Goal: Task Accomplishment & Management: Manage account settings

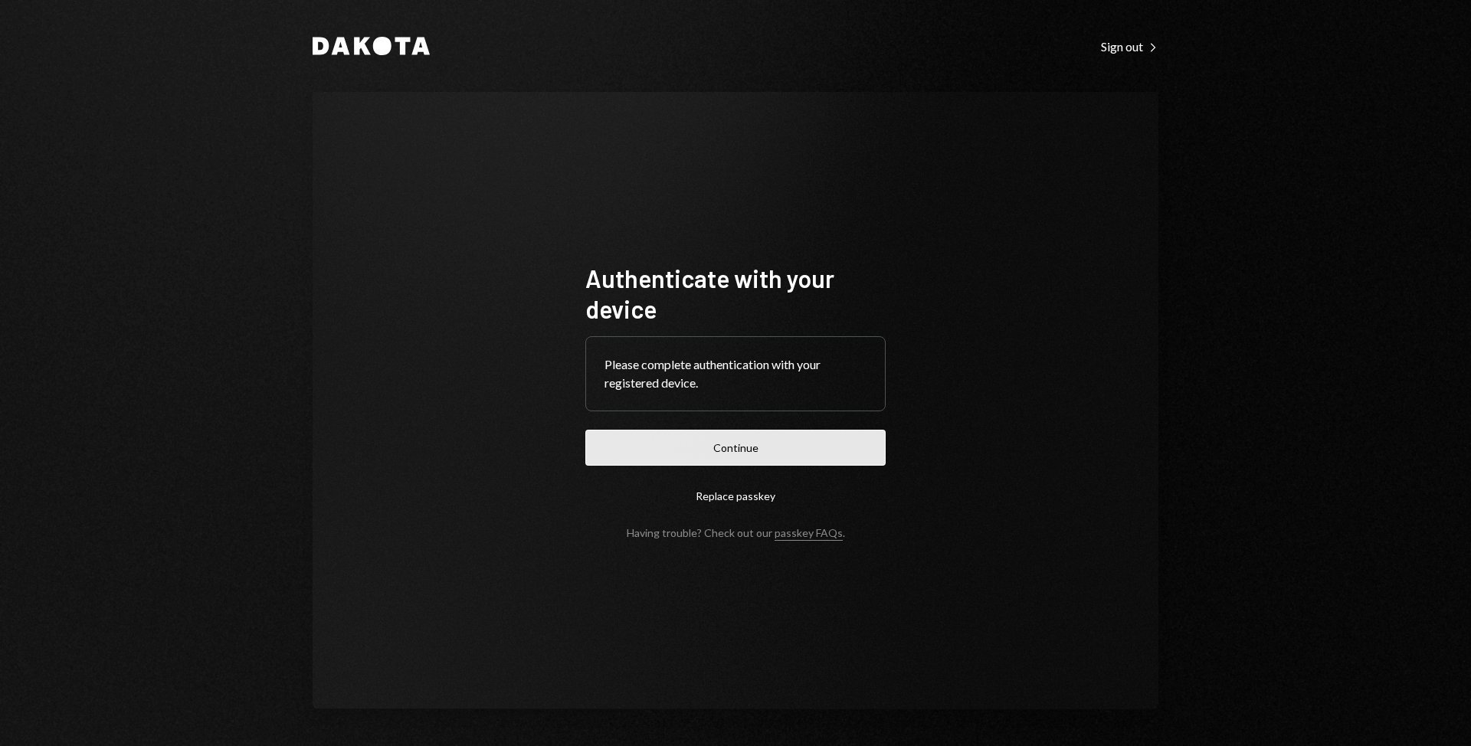
click at [687, 446] on button "Continue" at bounding box center [735, 448] width 300 height 36
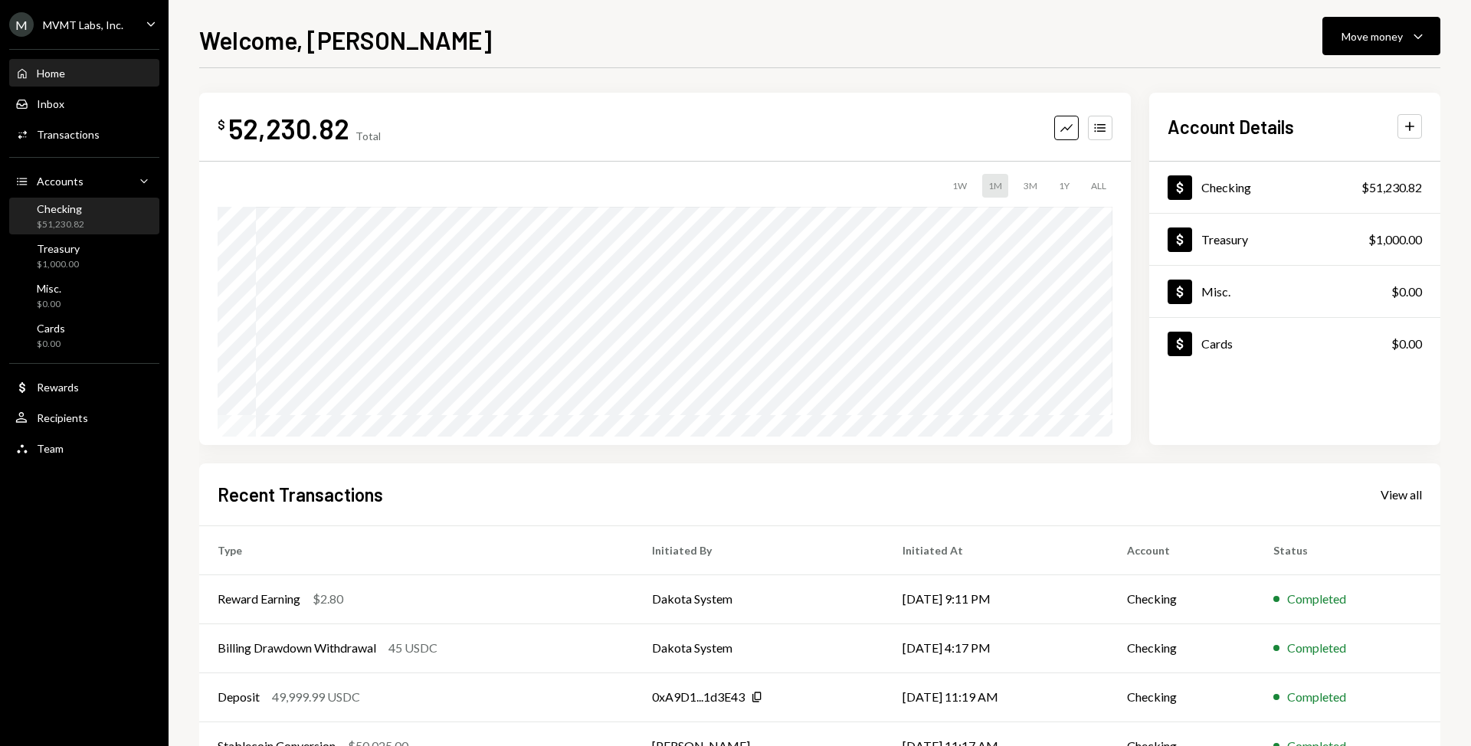
click at [51, 222] on div "$51,230.82" at bounding box center [60, 224] width 47 height 13
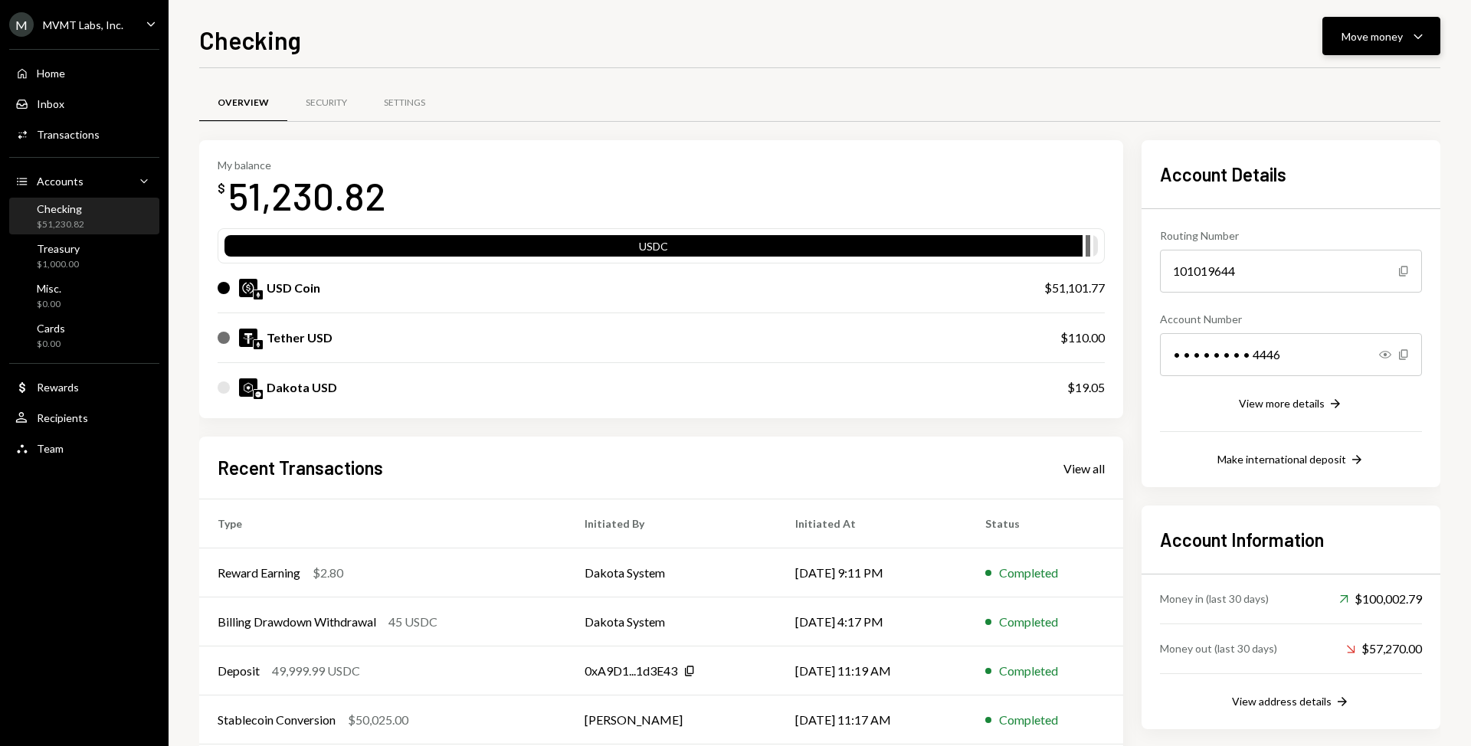
click at [1370, 41] on div "Move money" at bounding box center [1371, 36] width 61 height 16
click at [1347, 79] on div "Send" at bounding box center [1369, 82] width 112 height 16
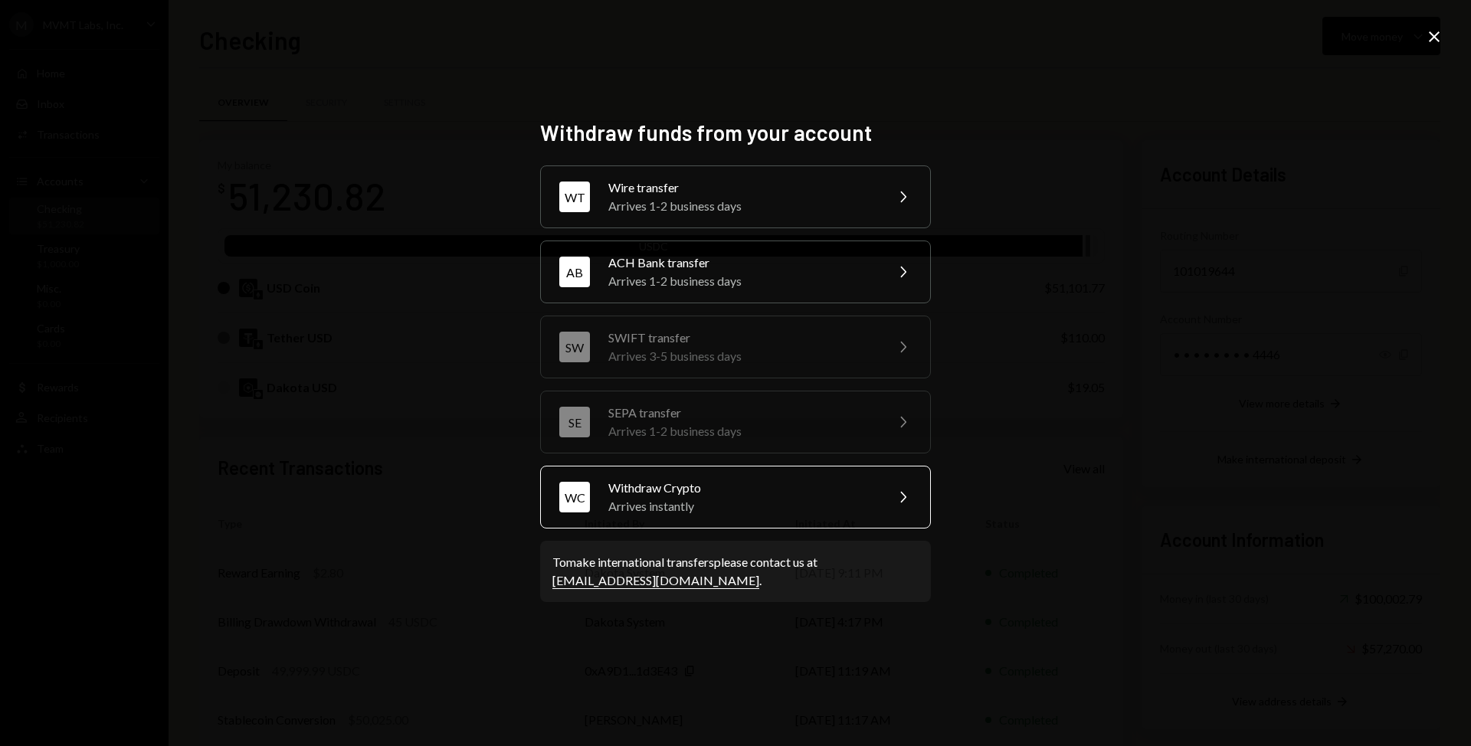
click at [753, 516] on div "WC Withdraw Crypto Arrives instantly Chevron Right" at bounding box center [735, 497] width 391 height 63
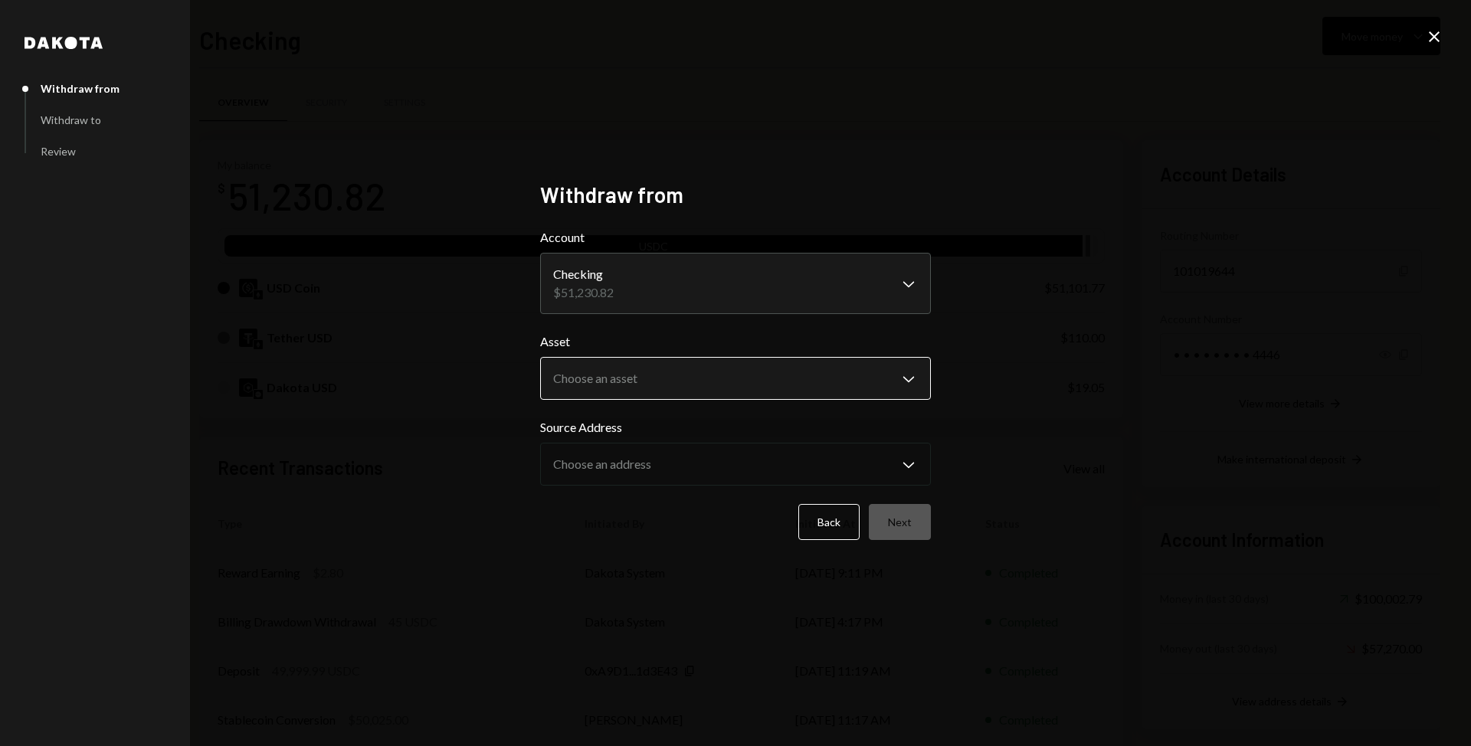
click at [737, 394] on body "M MVMT Labs, Inc. Caret Down Home Home Inbox Inbox Activities Transactions Acco…" at bounding box center [735, 373] width 1471 height 746
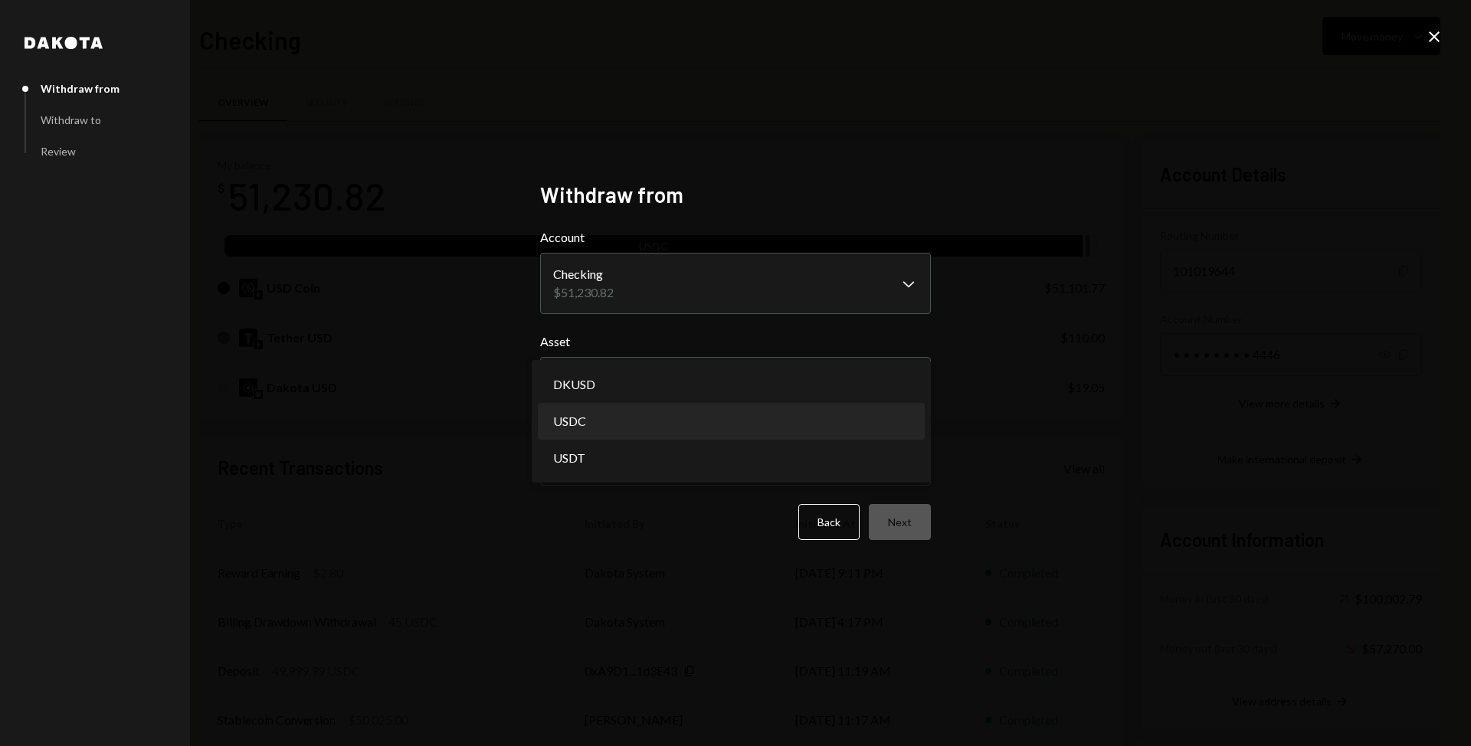
select select "****"
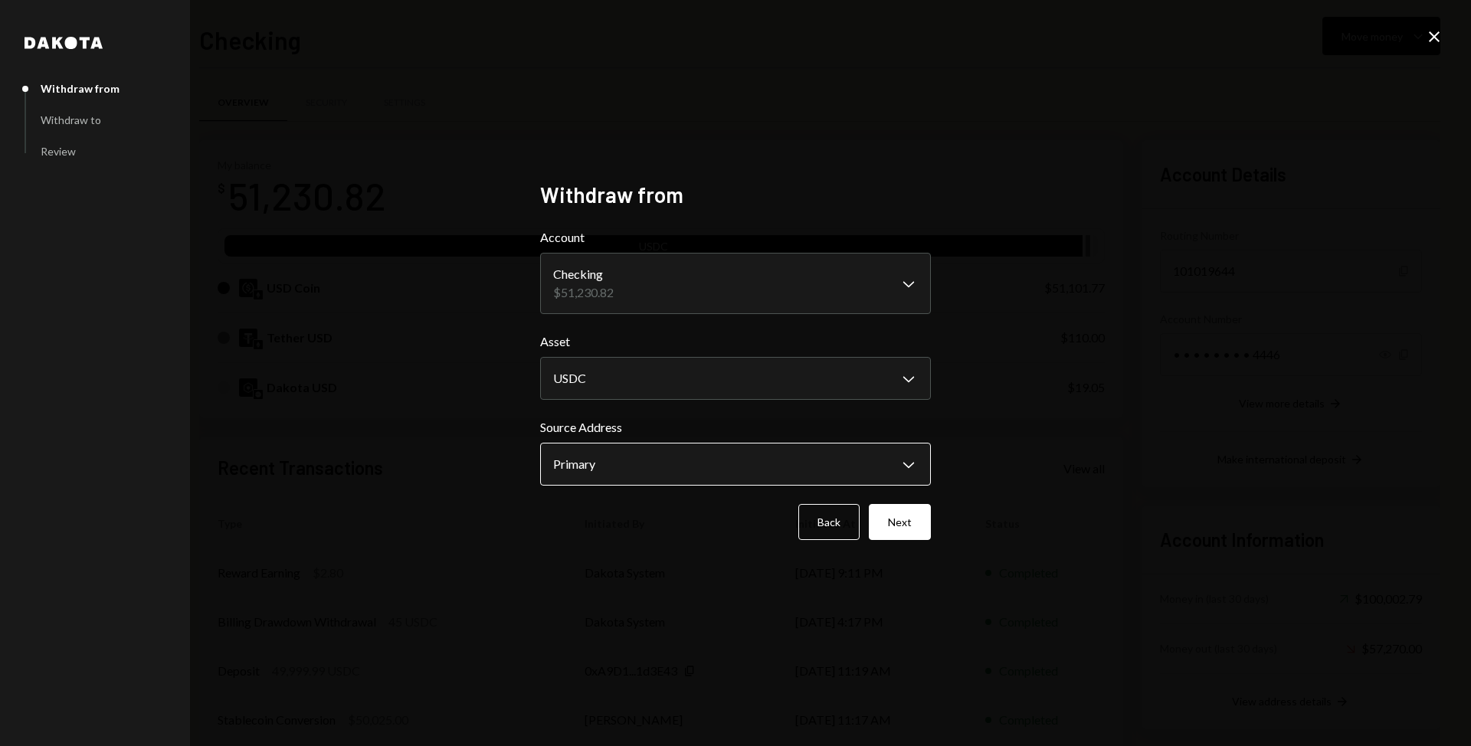
click at [710, 467] on body "M MVMT Labs, Inc. Caret Down Home Home Inbox Inbox Activities Transactions Acco…" at bounding box center [735, 373] width 1471 height 746
click at [901, 526] on button "Next" at bounding box center [900, 522] width 62 height 36
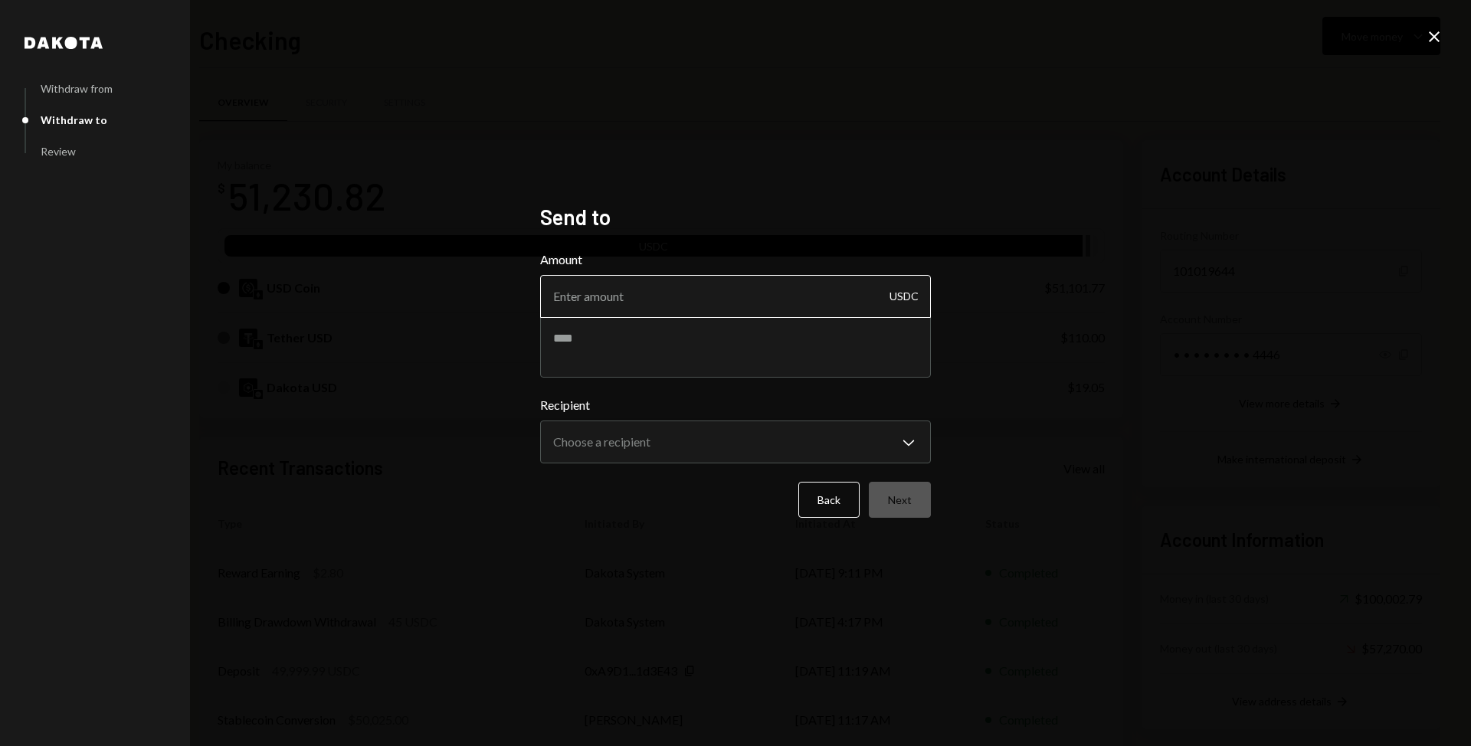
click at [760, 300] on input "Amount" at bounding box center [735, 296] width 391 height 43
type input "13500"
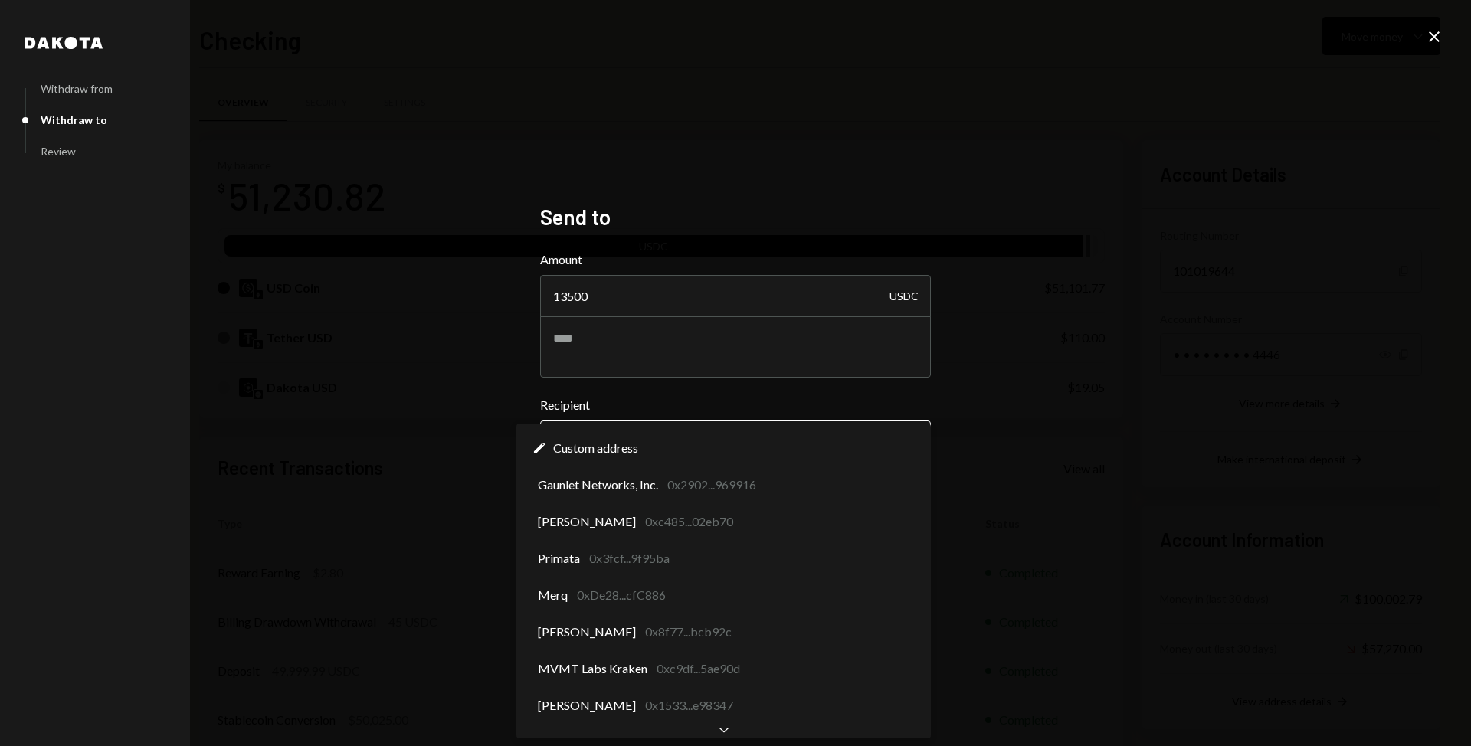
click at [619, 450] on body "M MVMT Labs, Inc. Caret Down Home Home Inbox Inbox Activities Transactions Acco…" at bounding box center [735, 373] width 1471 height 746
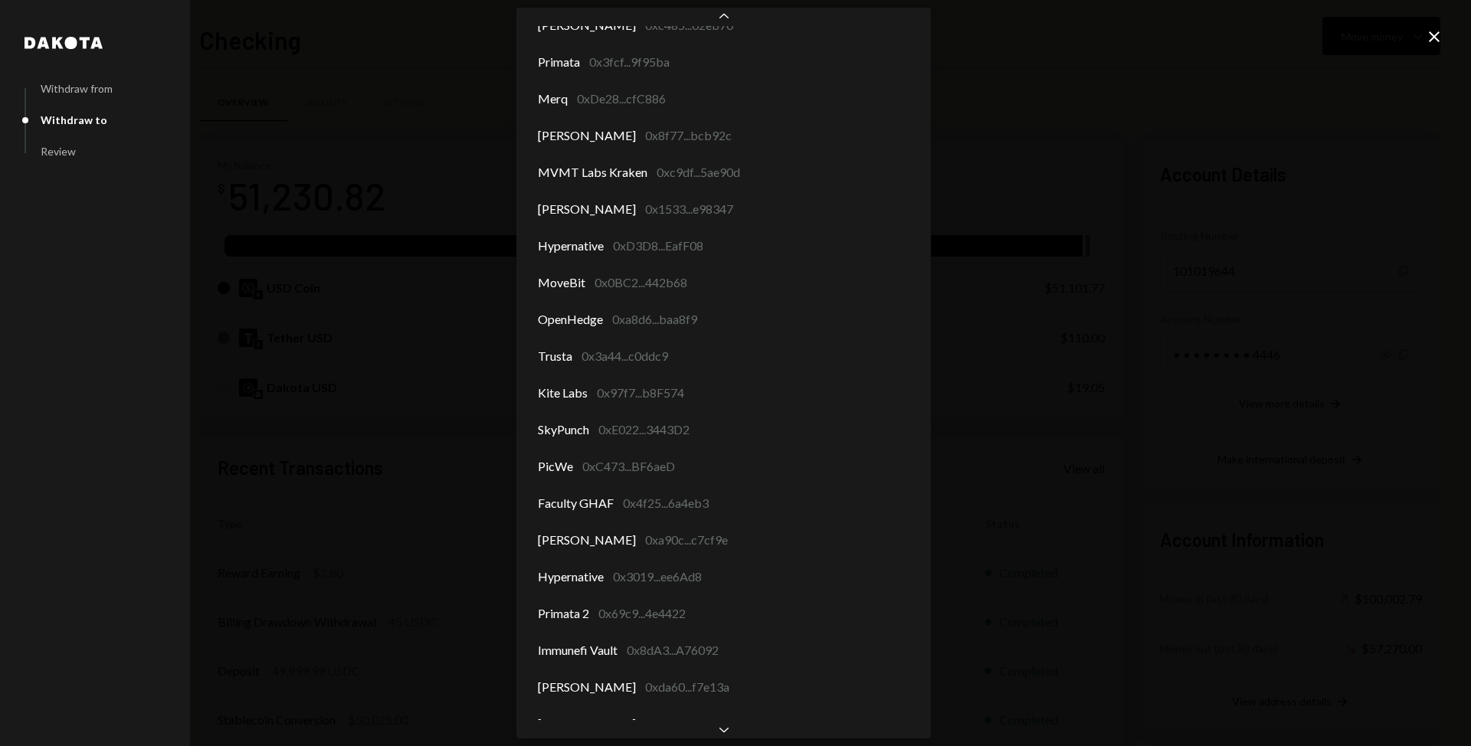
scroll to position [219, 0]
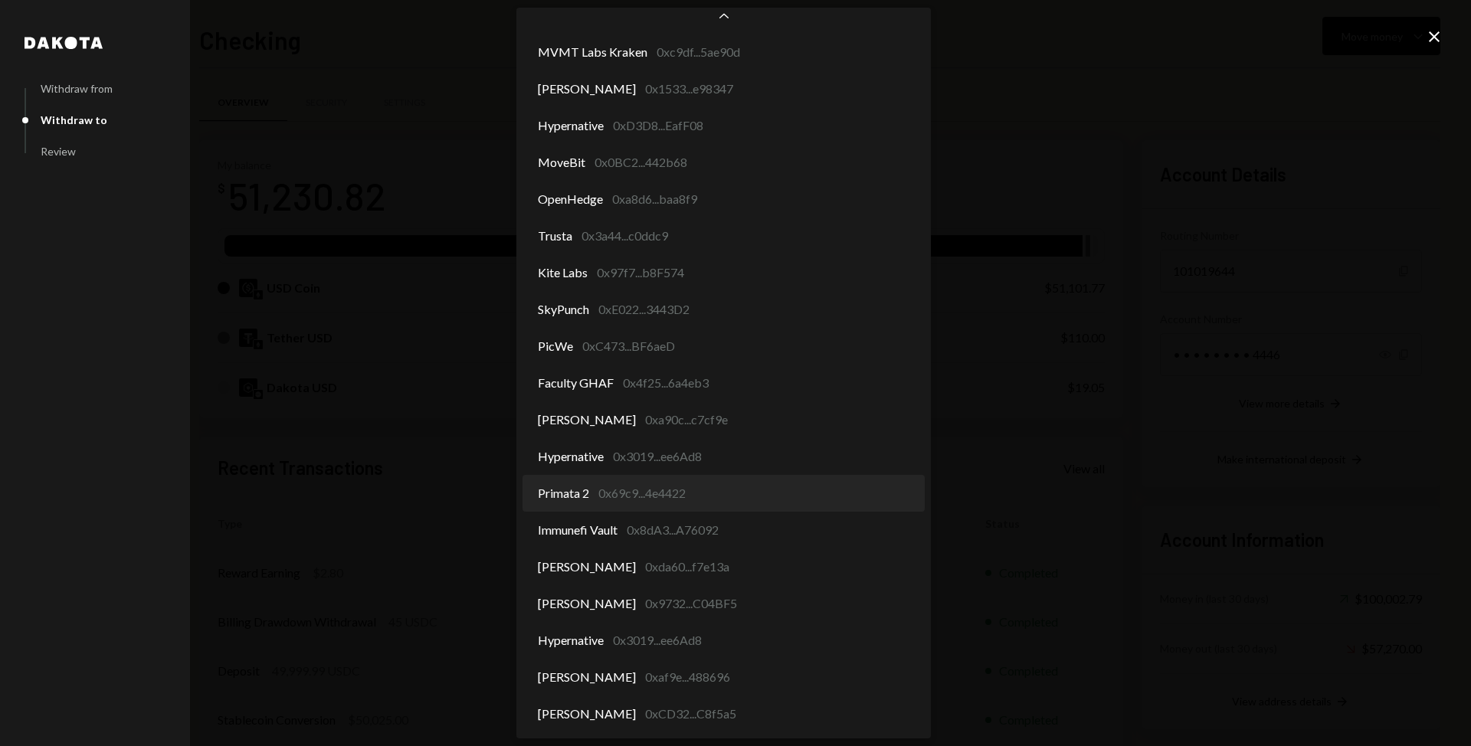
select select "**********"
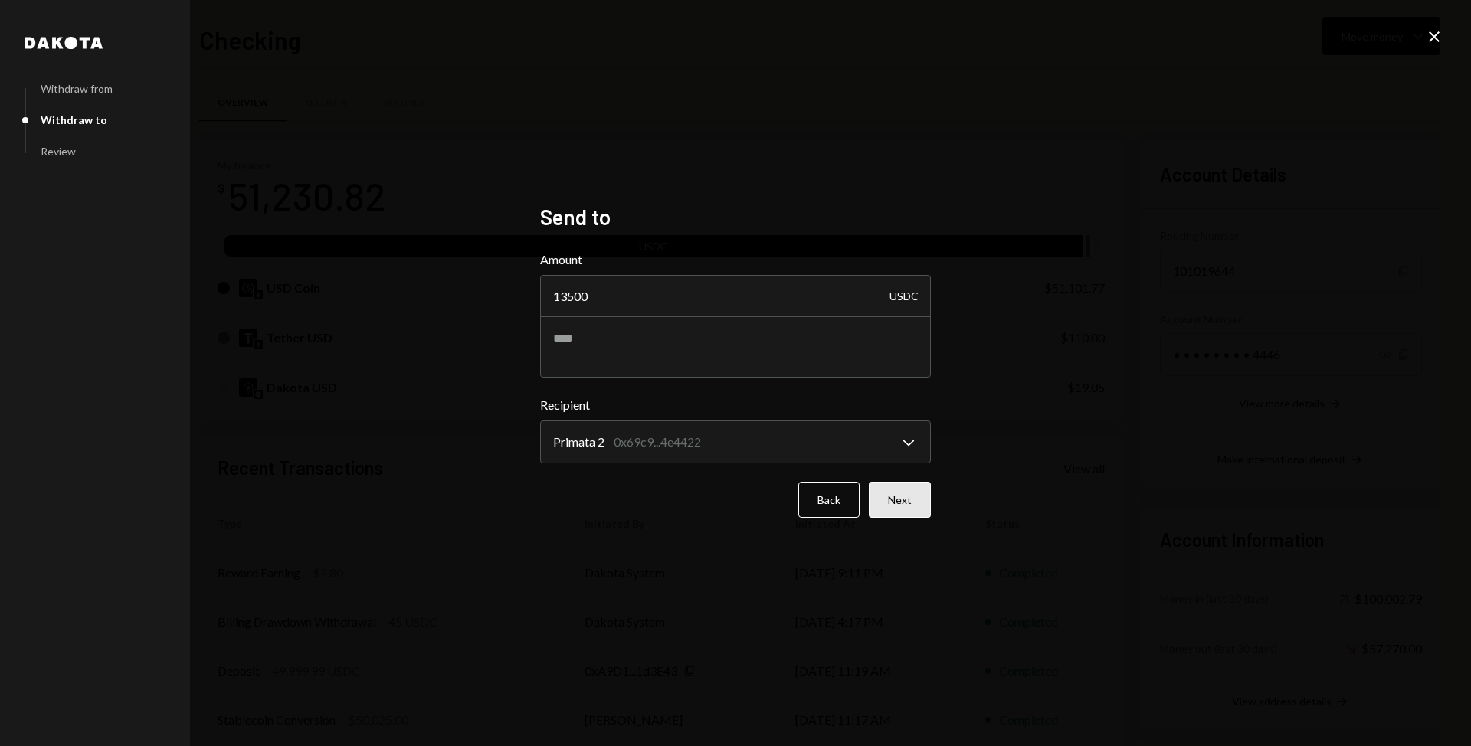
click at [892, 494] on button "Next" at bounding box center [900, 500] width 62 height 36
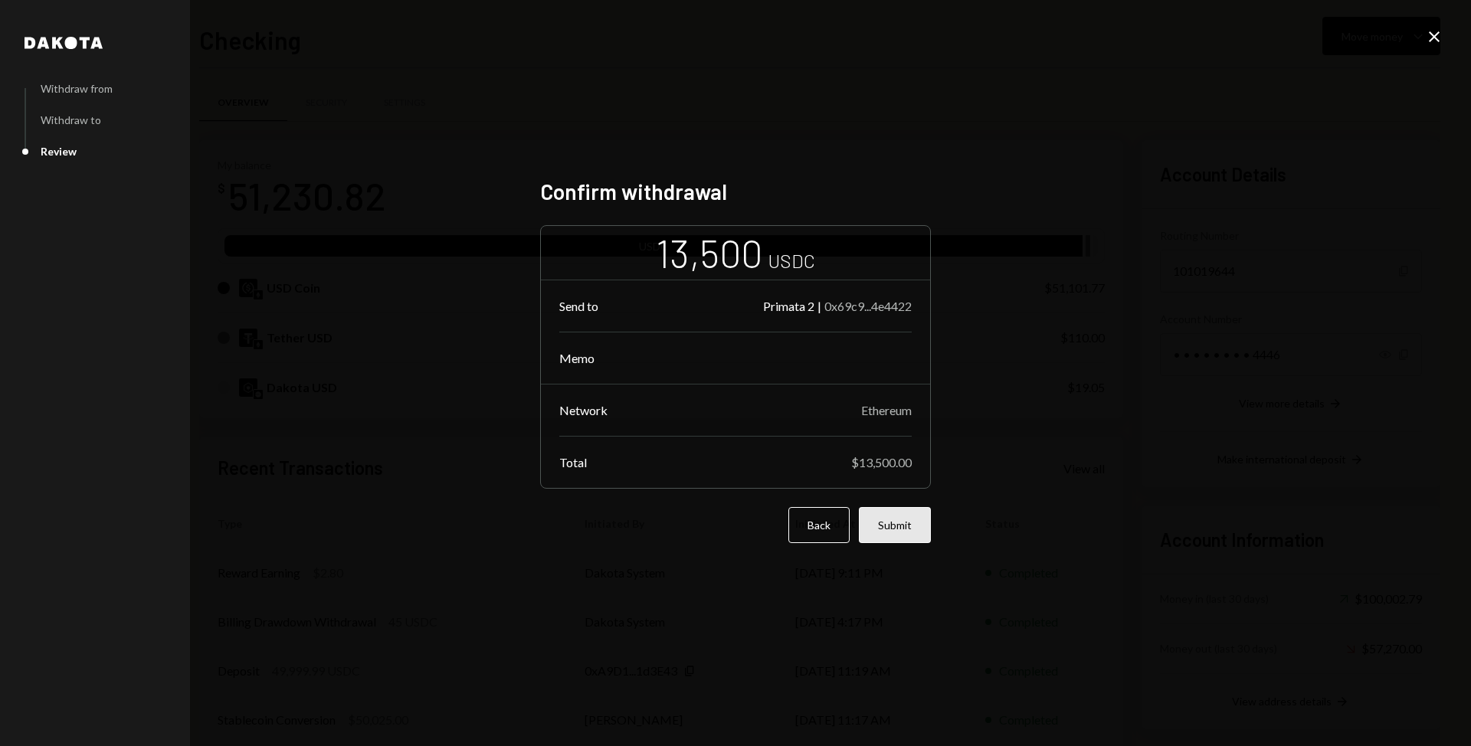
click at [899, 518] on button "Submit" at bounding box center [895, 525] width 72 height 36
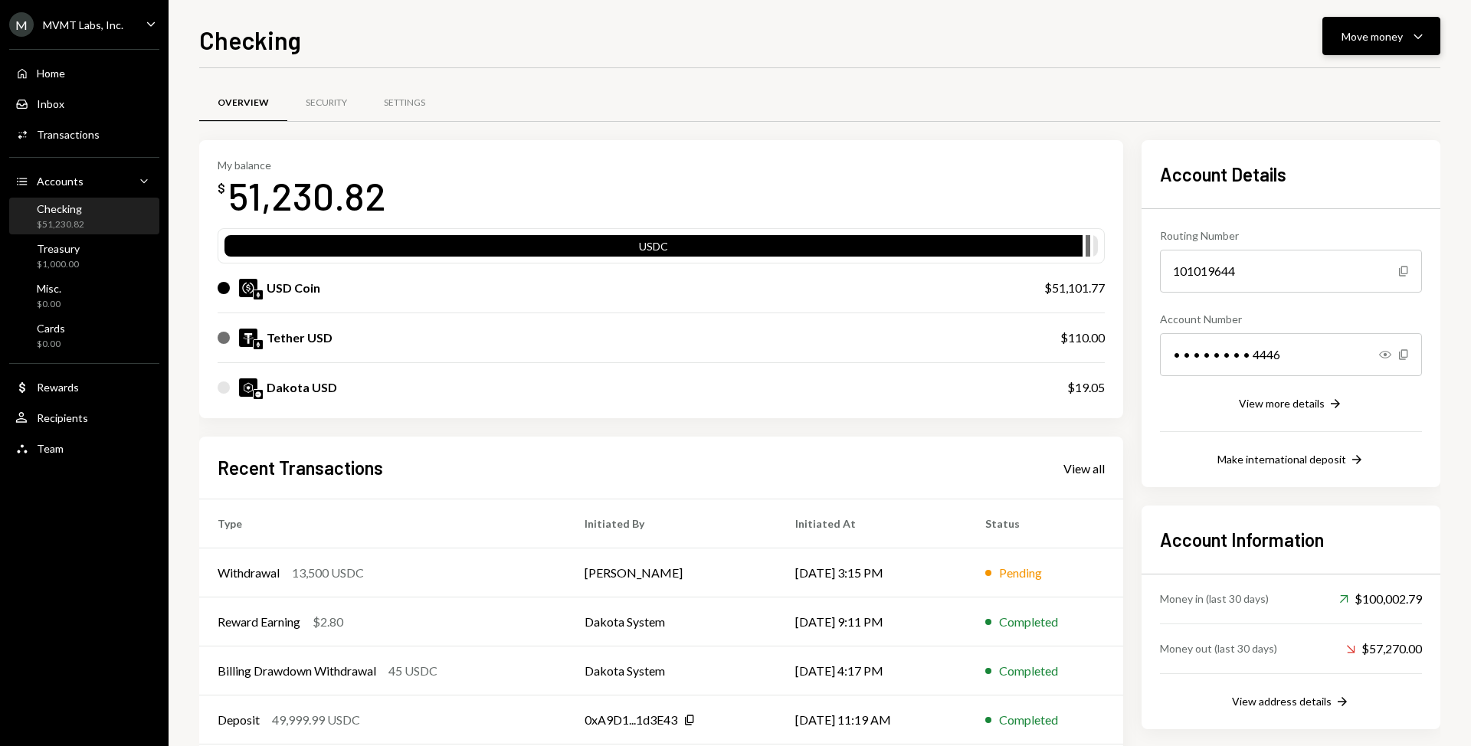
click at [1406, 43] on div "Move money Caret Down" at bounding box center [1381, 36] width 80 height 18
click at [1387, 78] on div "Send" at bounding box center [1369, 82] width 112 height 16
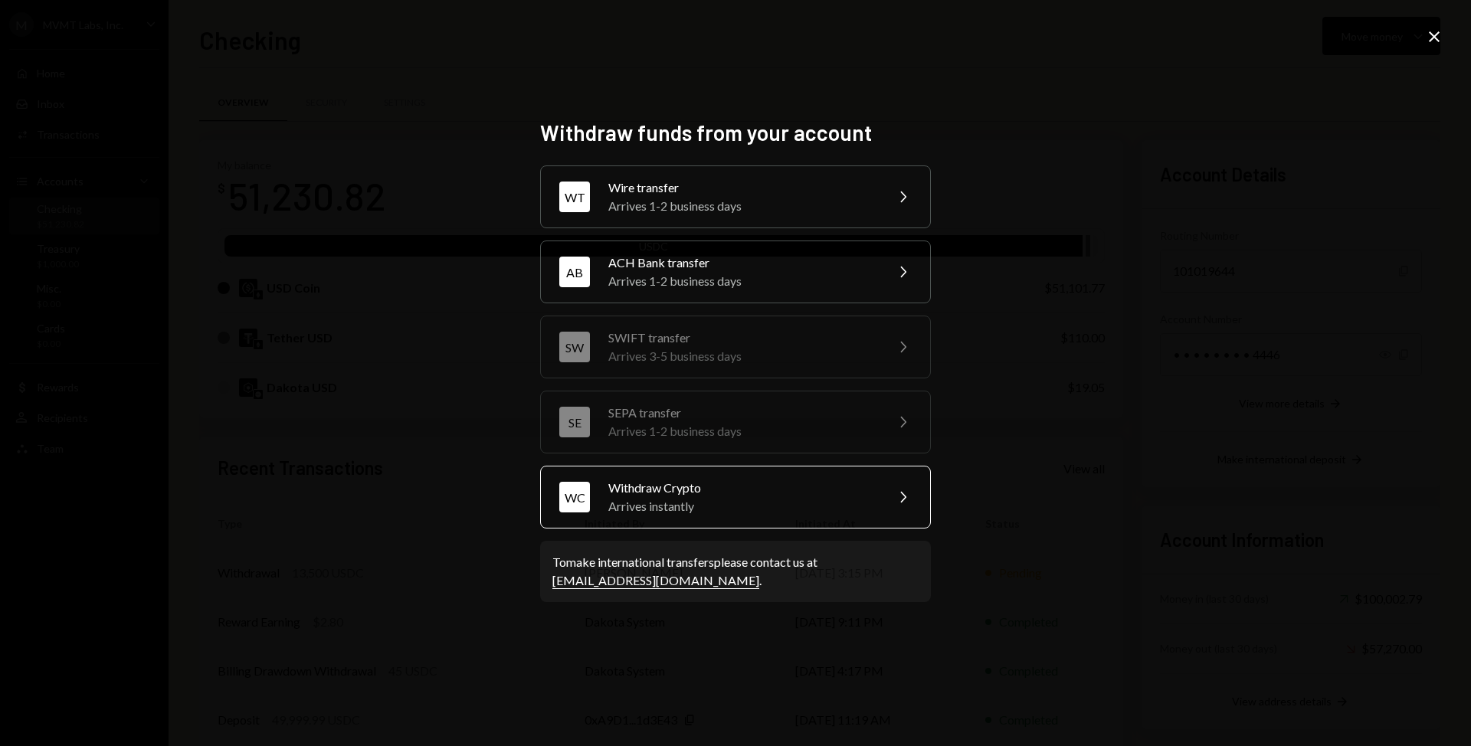
click at [759, 489] on div "Withdraw Crypto" at bounding box center [741, 488] width 267 height 18
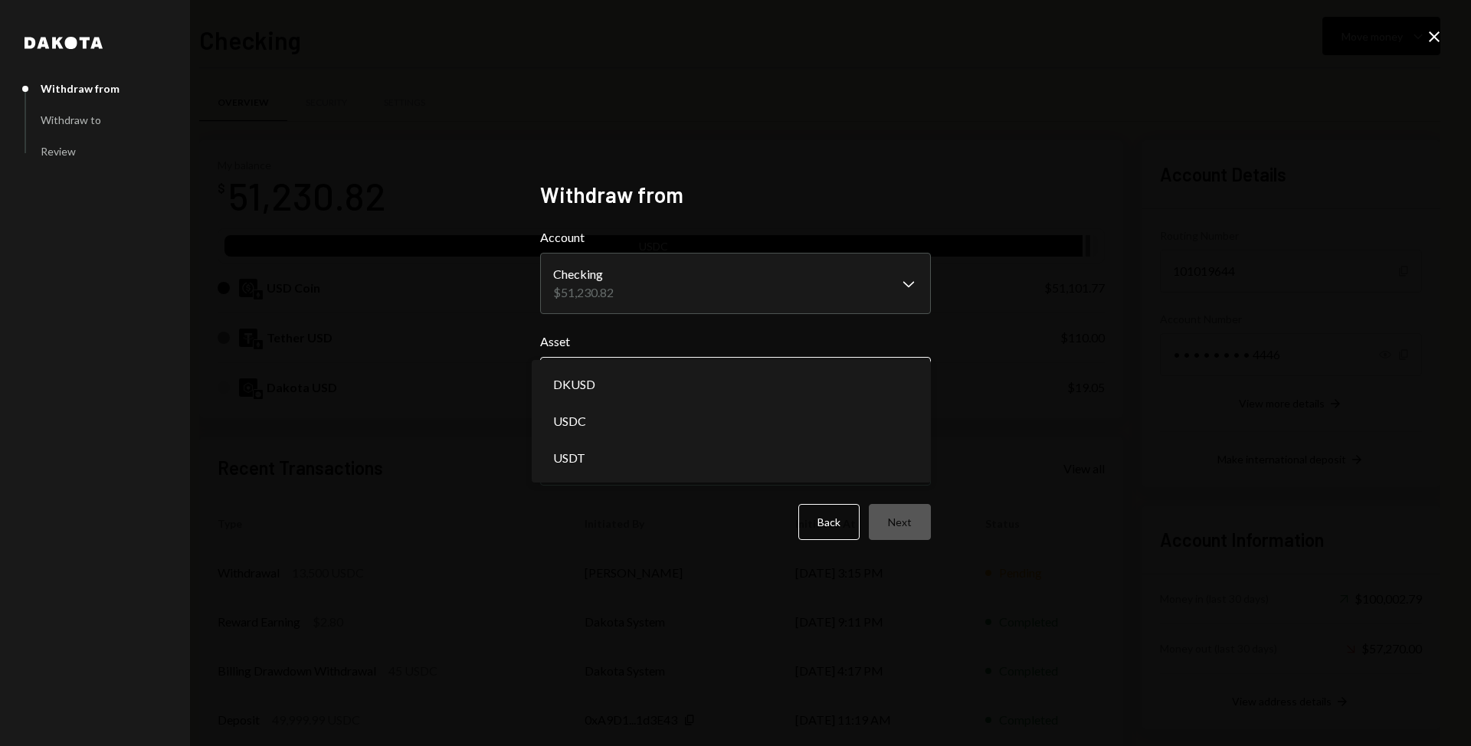
click at [700, 391] on body "M MVMT Labs, Inc. Caret Down Home Home Inbox Inbox Activities Transactions Acco…" at bounding box center [735, 373] width 1471 height 746
select select "****"
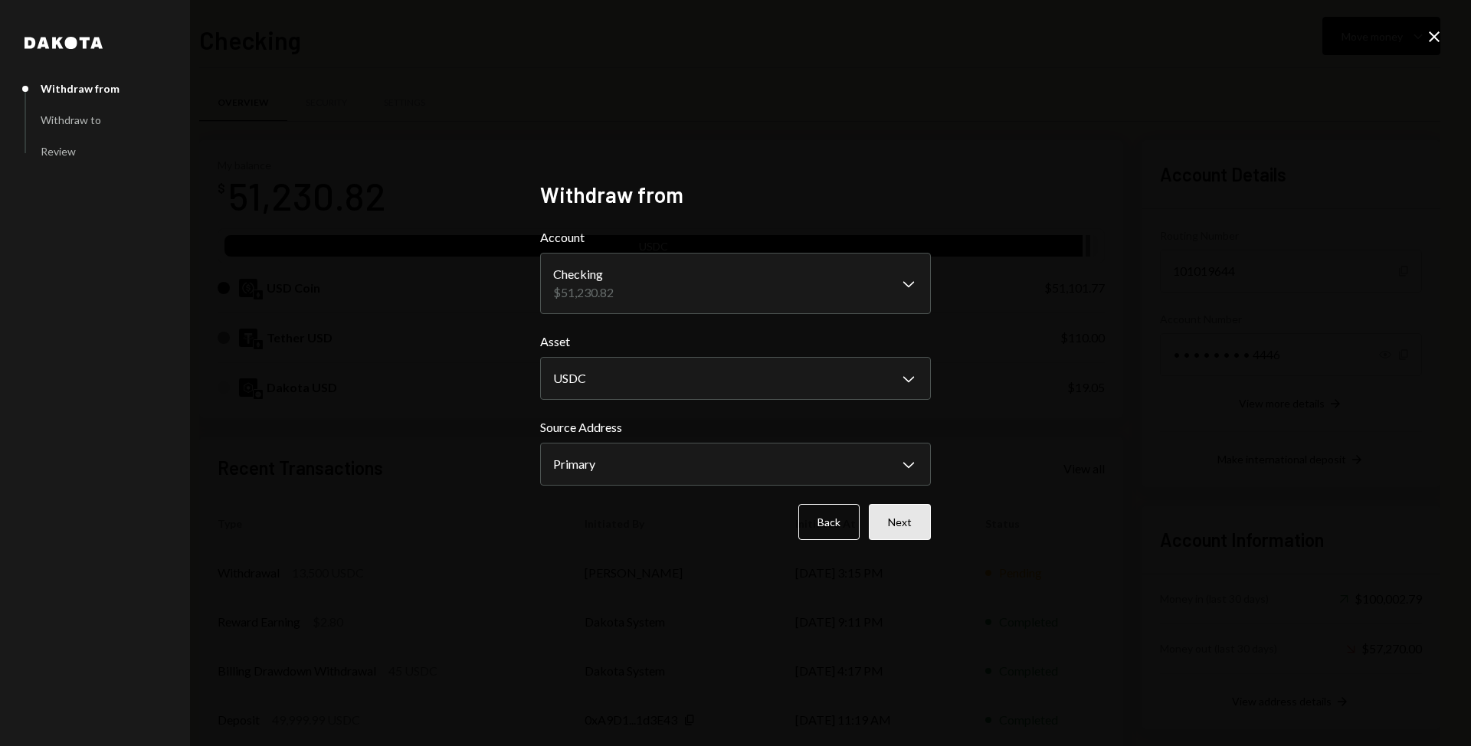
click at [921, 535] on button "Next" at bounding box center [900, 522] width 62 height 36
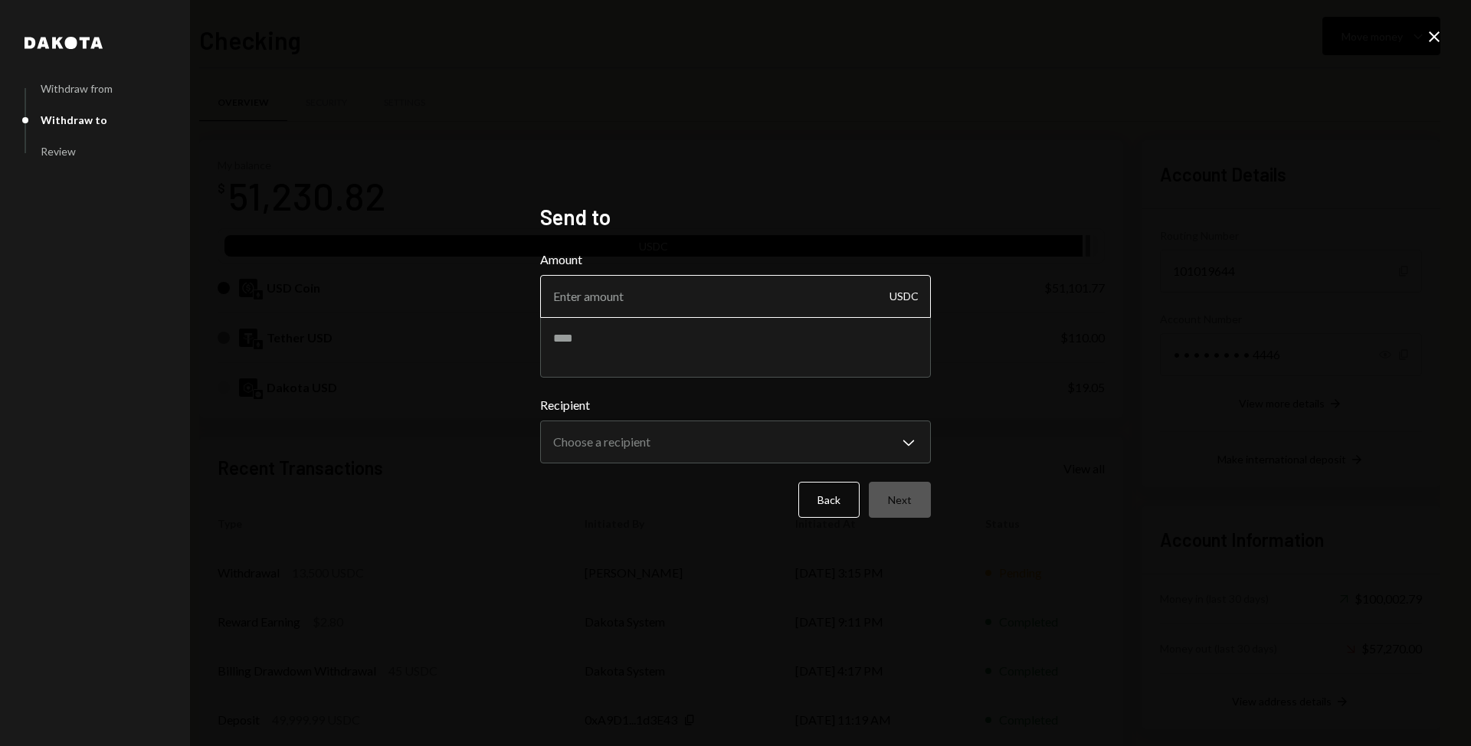
click at [654, 298] on input "Amount" at bounding box center [735, 296] width 391 height 43
type input "16666.67"
click at [616, 446] on body "M MVMT Labs, Inc. Caret Down Home Home Inbox Inbox Activities Transactions Acco…" at bounding box center [735, 373] width 1471 height 746
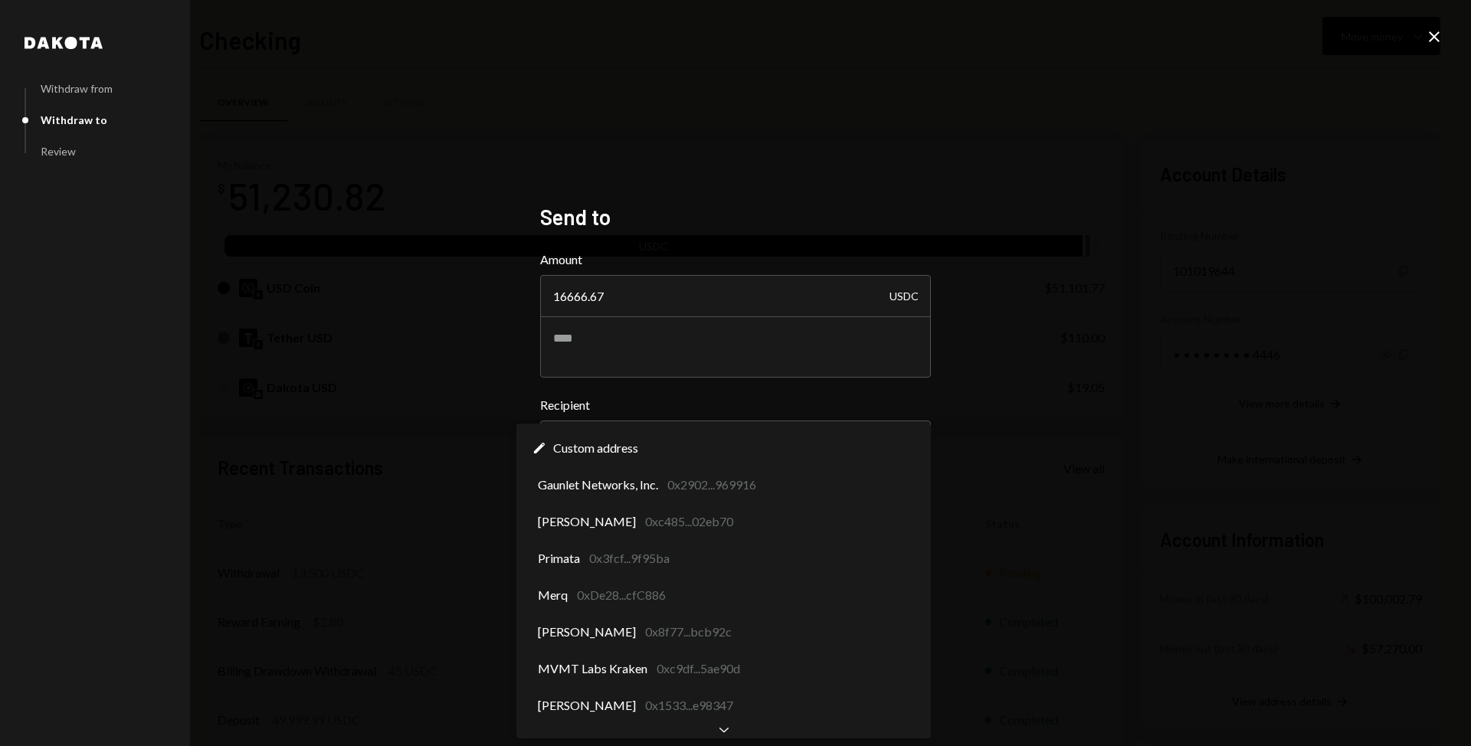
scroll to position [0, 0]
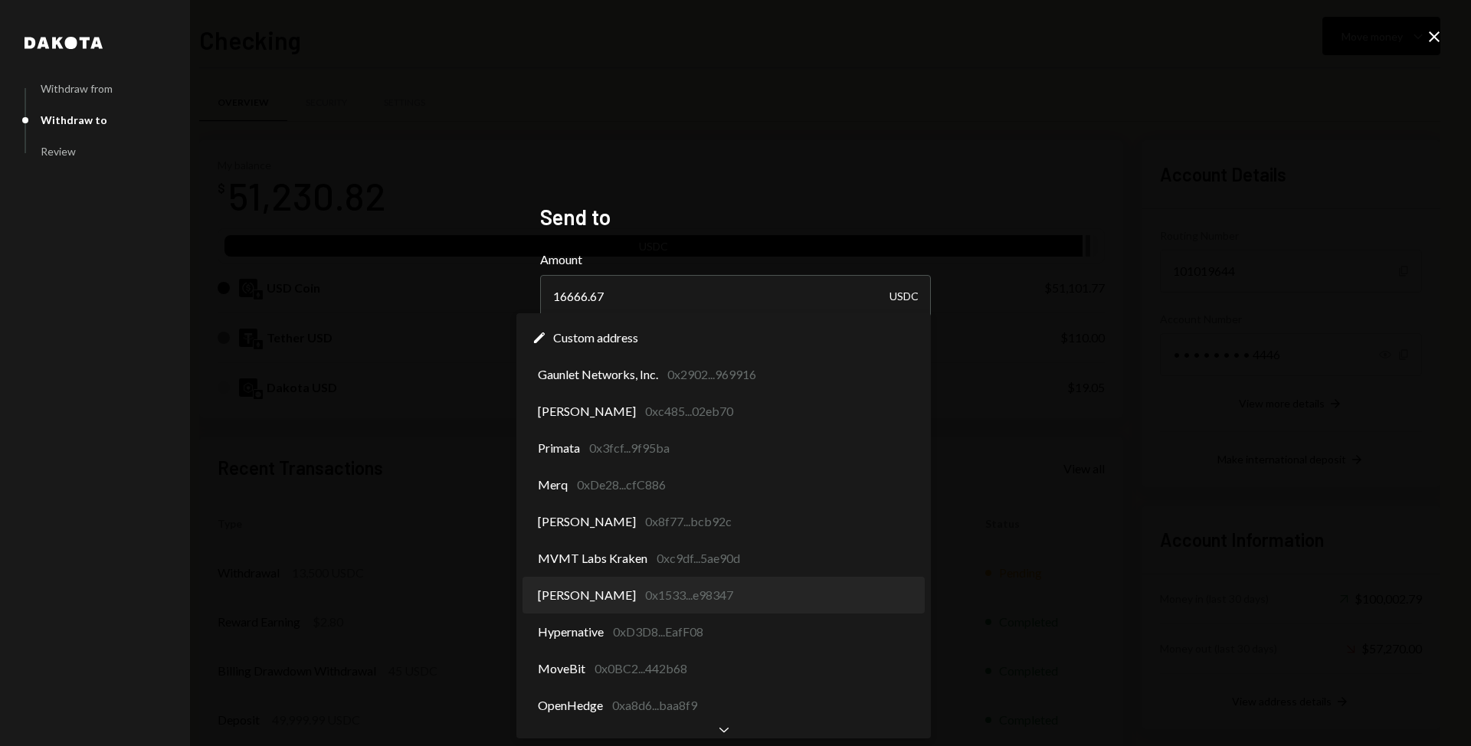
select select "**********"
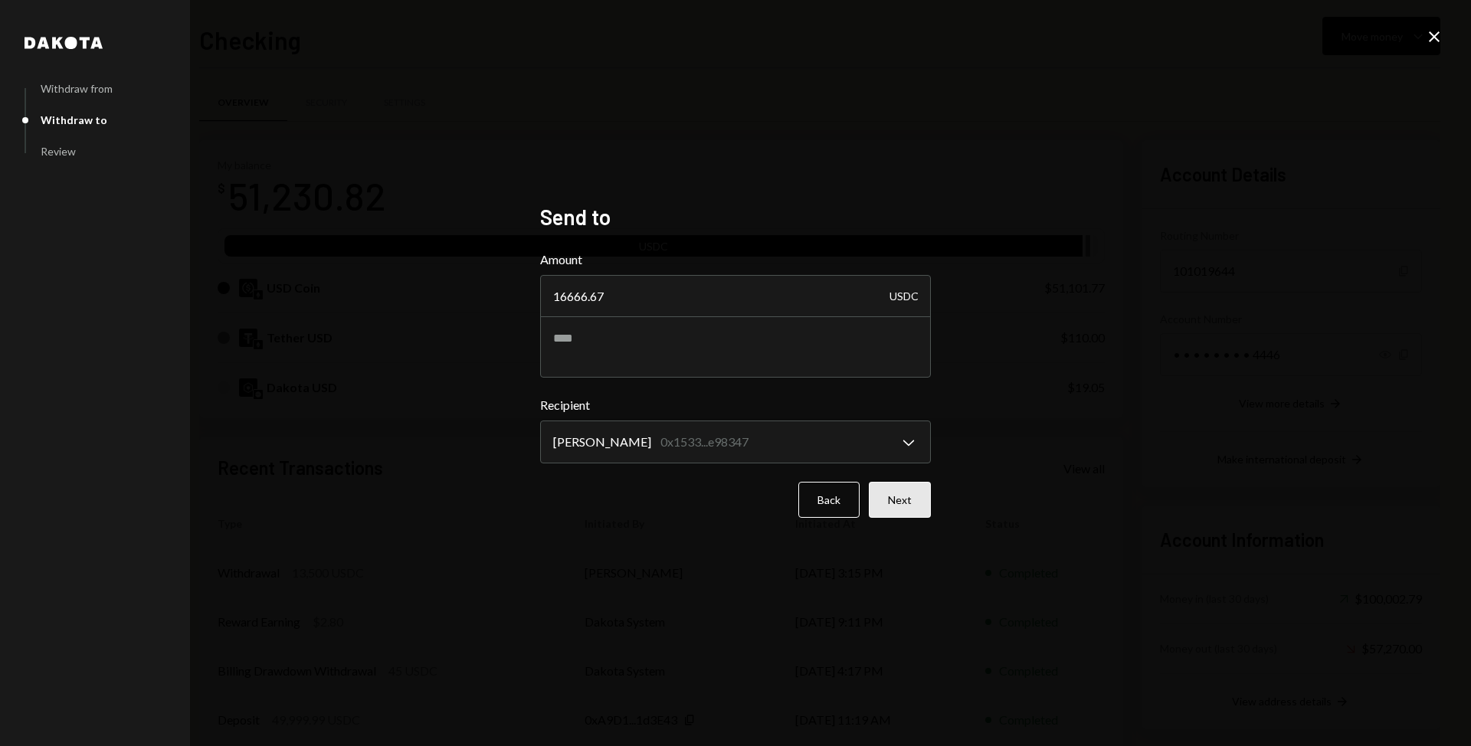
click at [900, 499] on button "Next" at bounding box center [900, 500] width 62 height 36
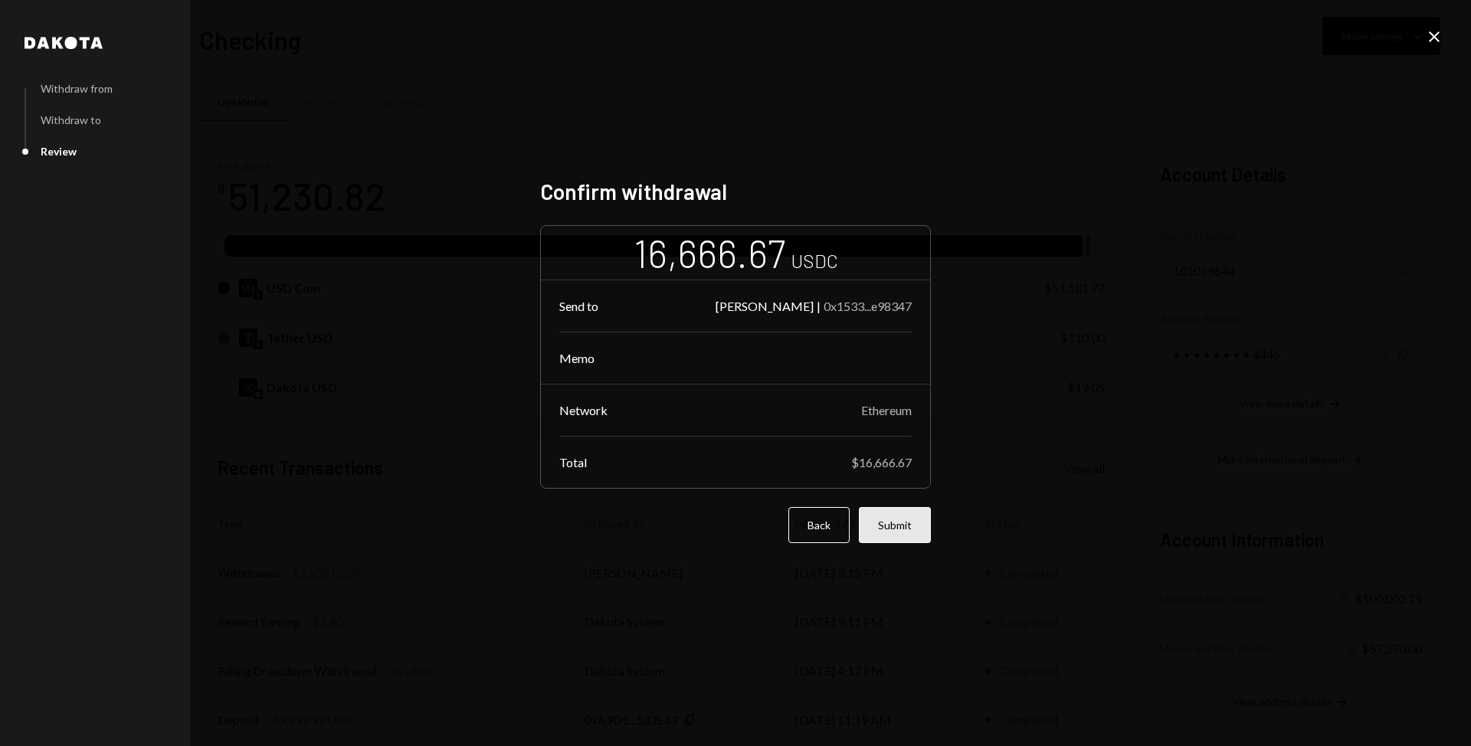
click at [900, 526] on button "Submit" at bounding box center [895, 525] width 72 height 36
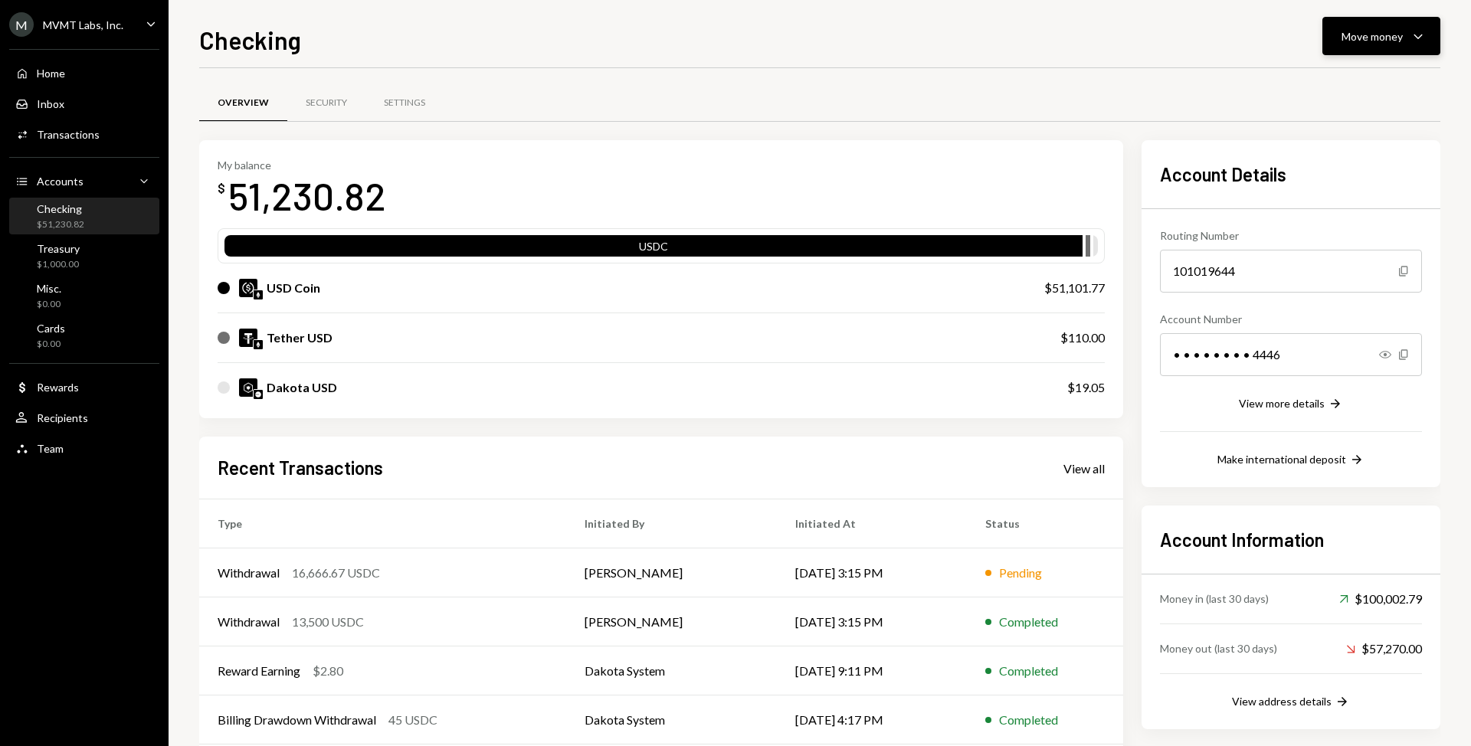
click at [1359, 29] on div "Move money" at bounding box center [1371, 36] width 61 height 16
click at [1353, 82] on div "Send" at bounding box center [1369, 82] width 112 height 16
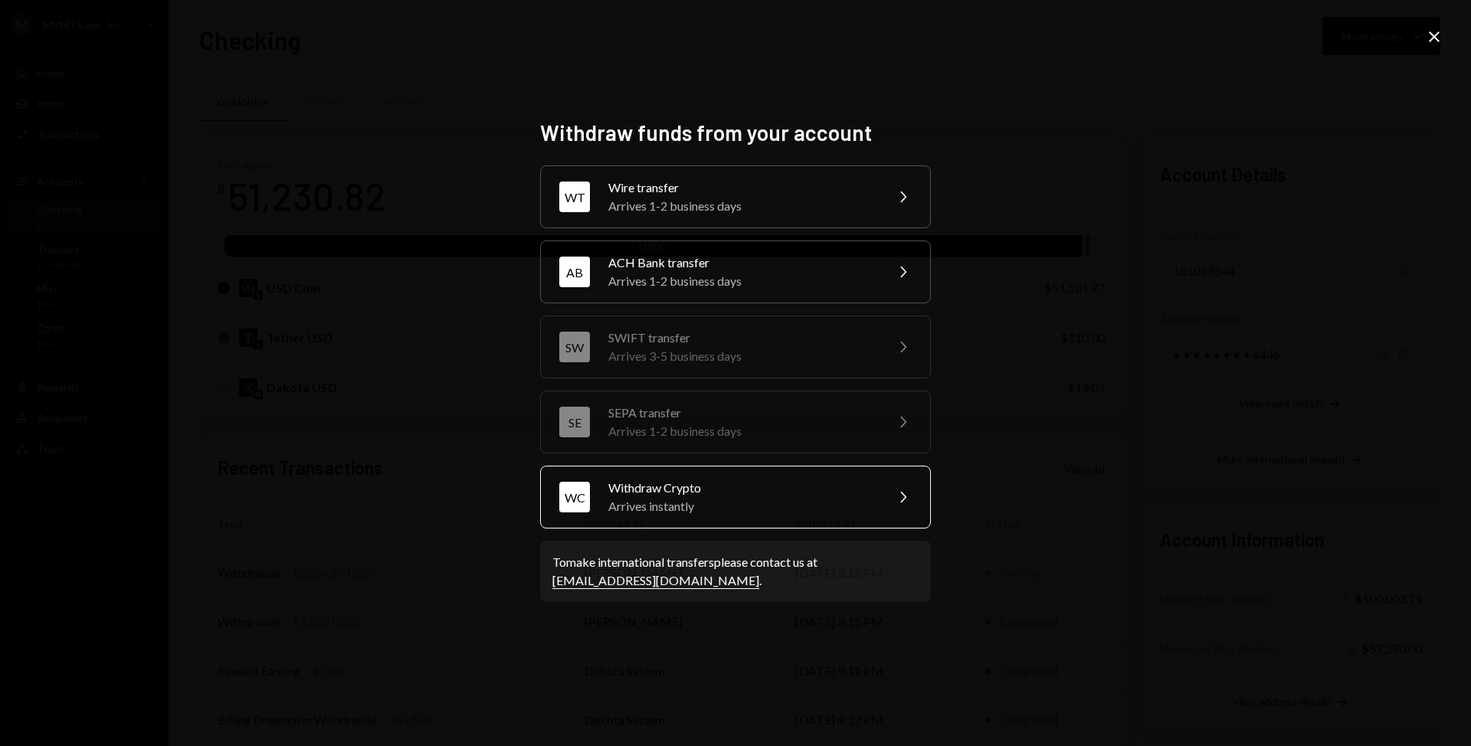
click at [644, 483] on div "Withdraw Crypto" at bounding box center [741, 488] width 267 height 18
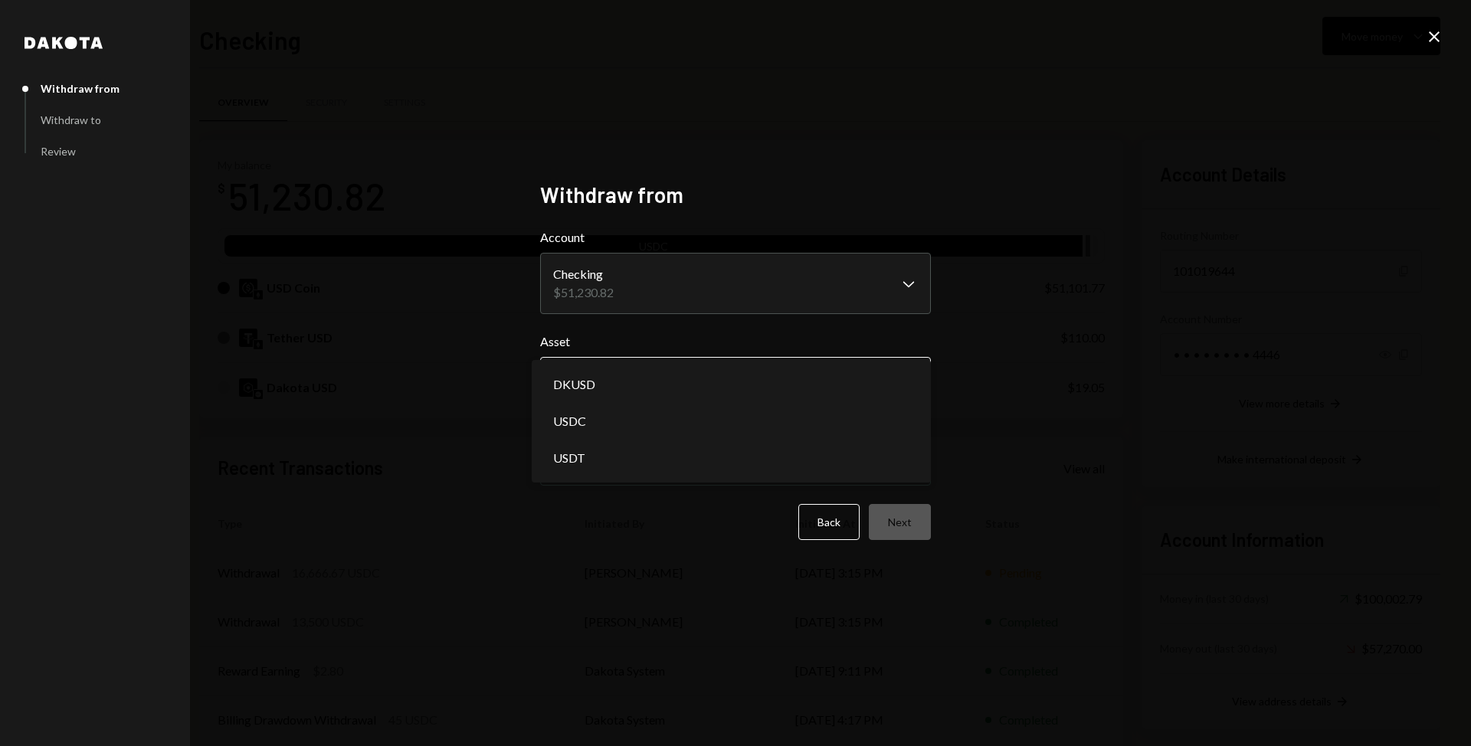
click at [717, 385] on body "M MVMT Labs, Inc. Caret Down Home Home Inbox Inbox Activities Transactions Acco…" at bounding box center [735, 373] width 1471 height 746
select select "****"
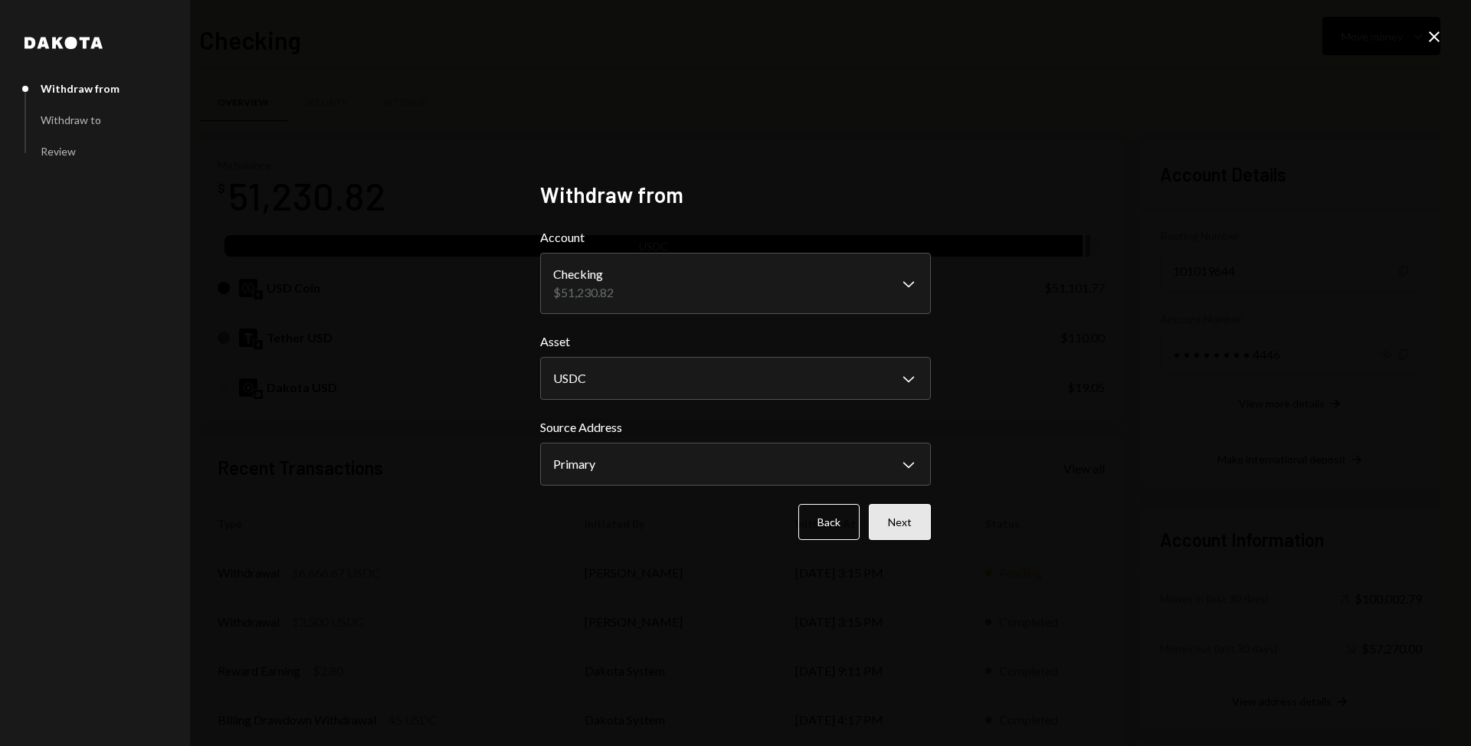
click at [903, 517] on button "Next" at bounding box center [900, 522] width 62 height 36
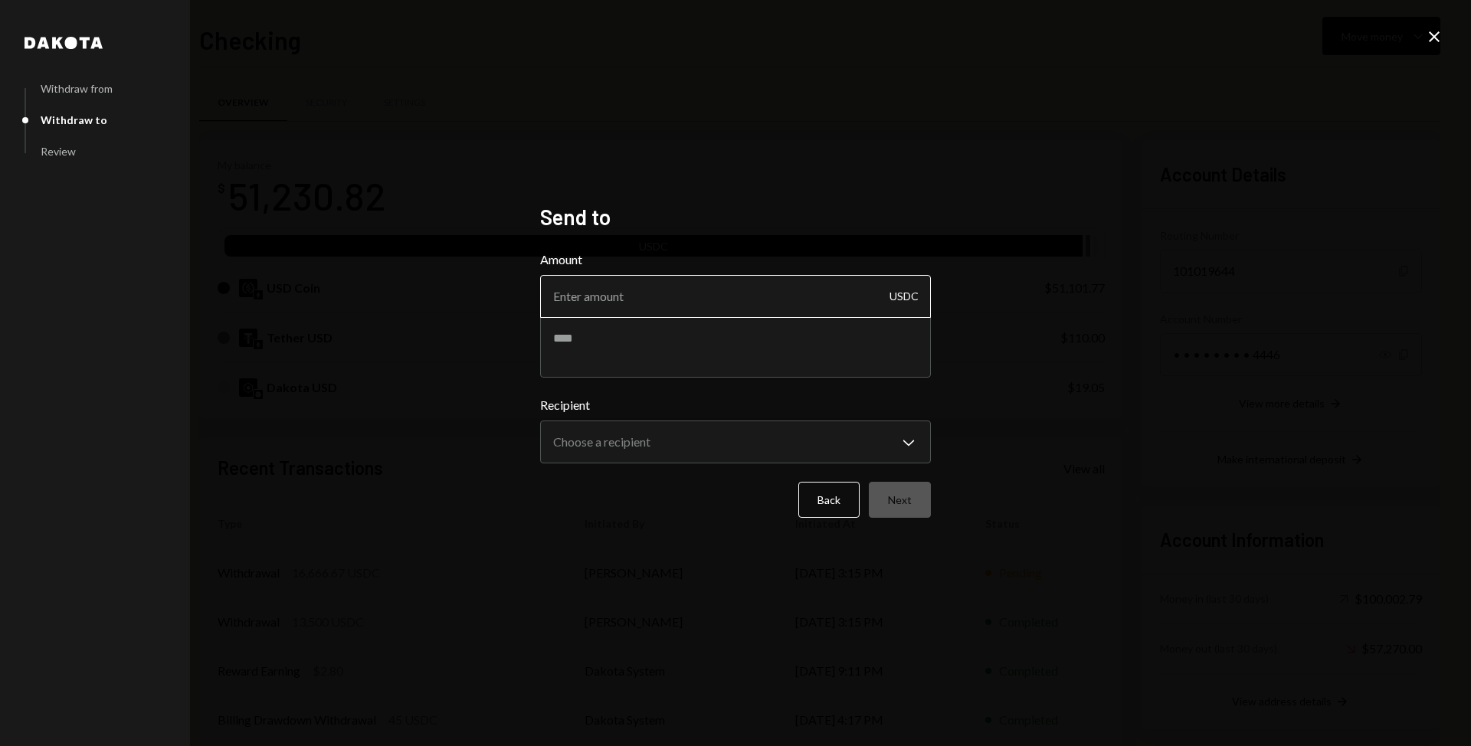
click at [683, 300] on input "Amount" at bounding box center [735, 296] width 391 height 43
type input "1700"
click at [702, 451] on body "M MVMT Labs, Inc. Caret Down Home Home Inbox Inbox Activities Transactions Acco…" at bounding box center [735, 373] width 1471 height 746
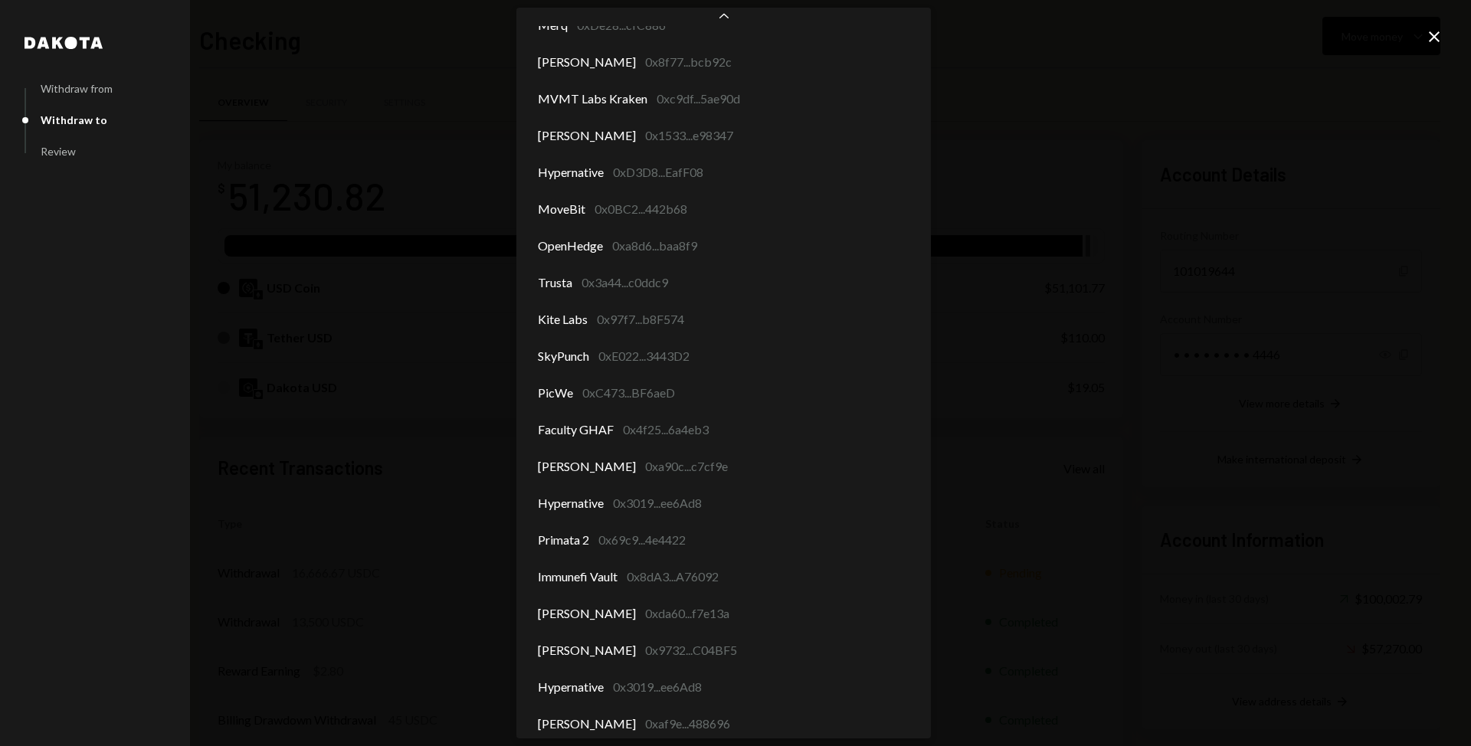
scroll to position [219, 0]
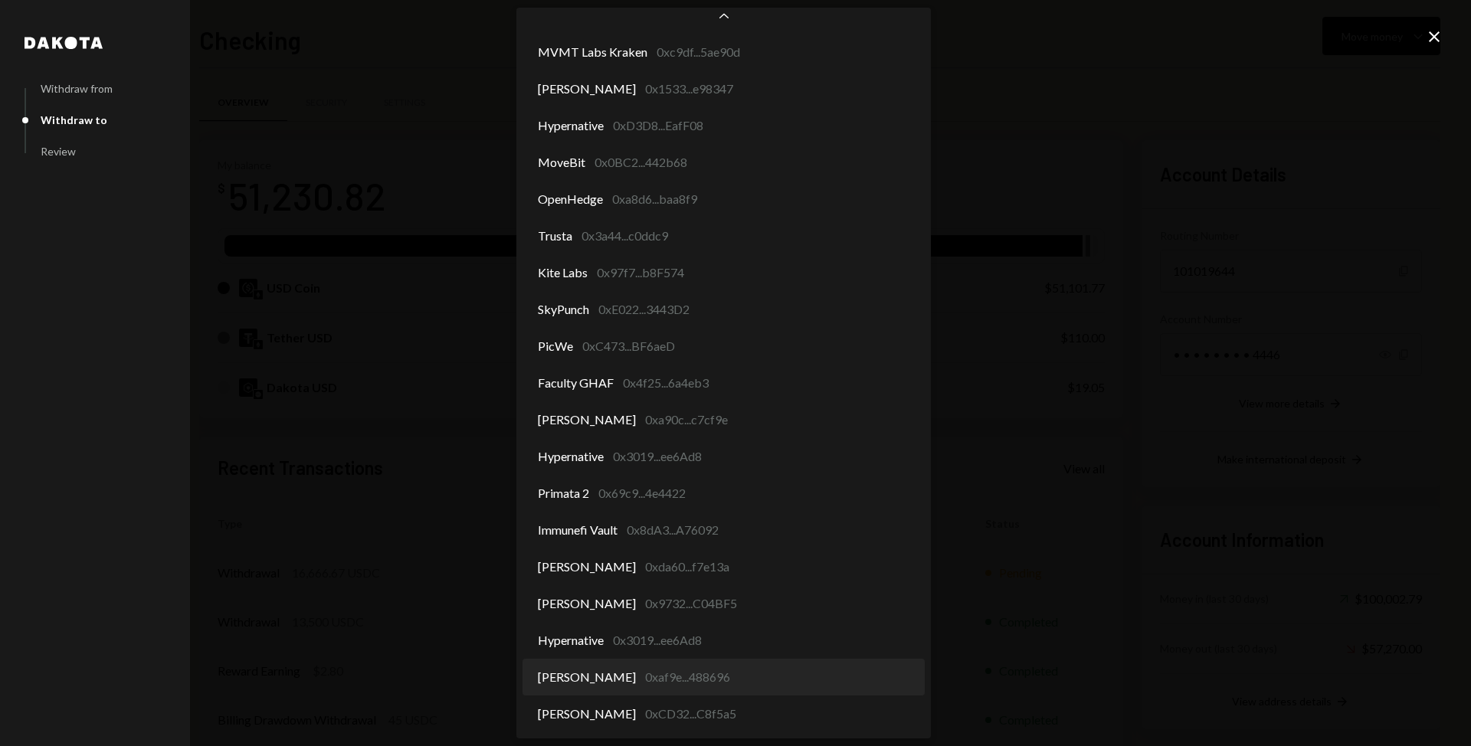
select select "**********"
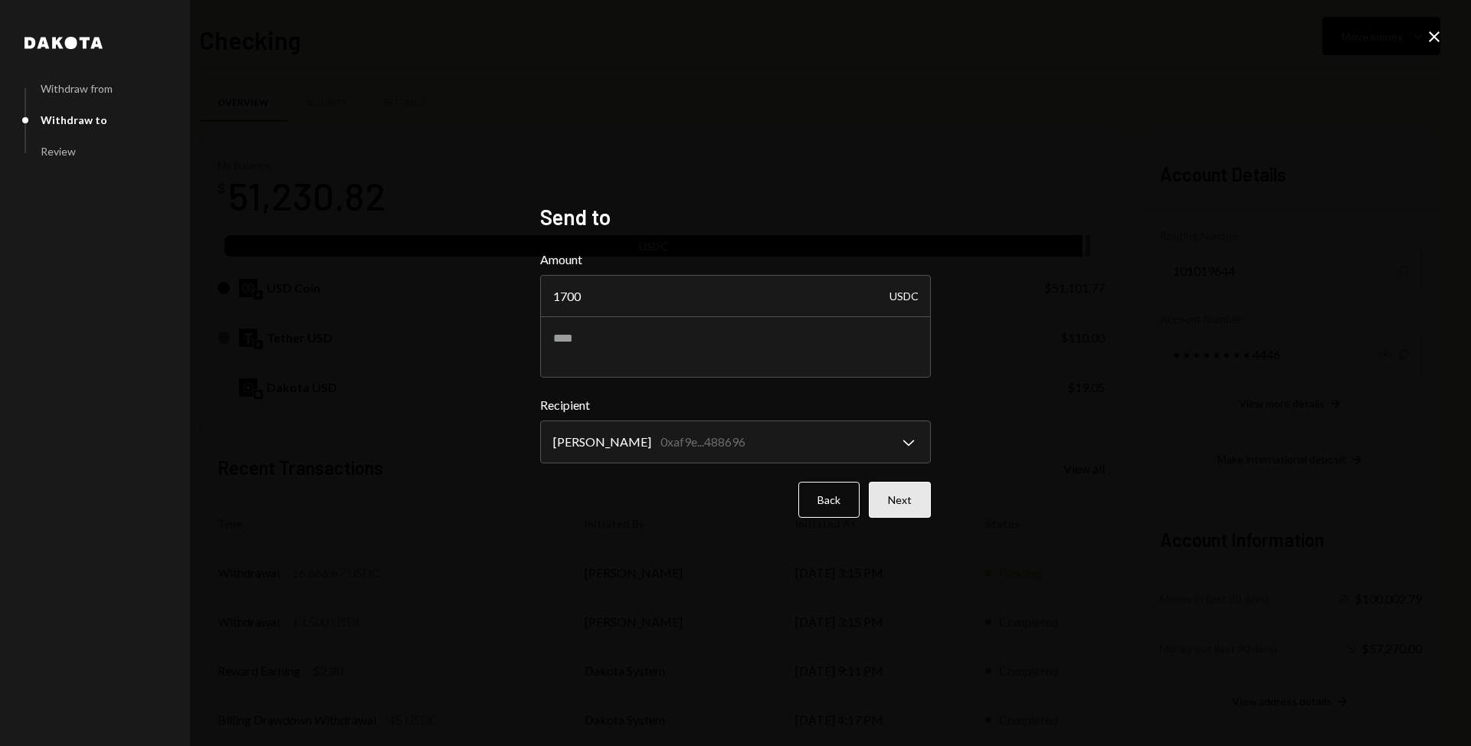
click at [878, 500] on button "Next" at bounding box center [900, 500] width 62 height 36
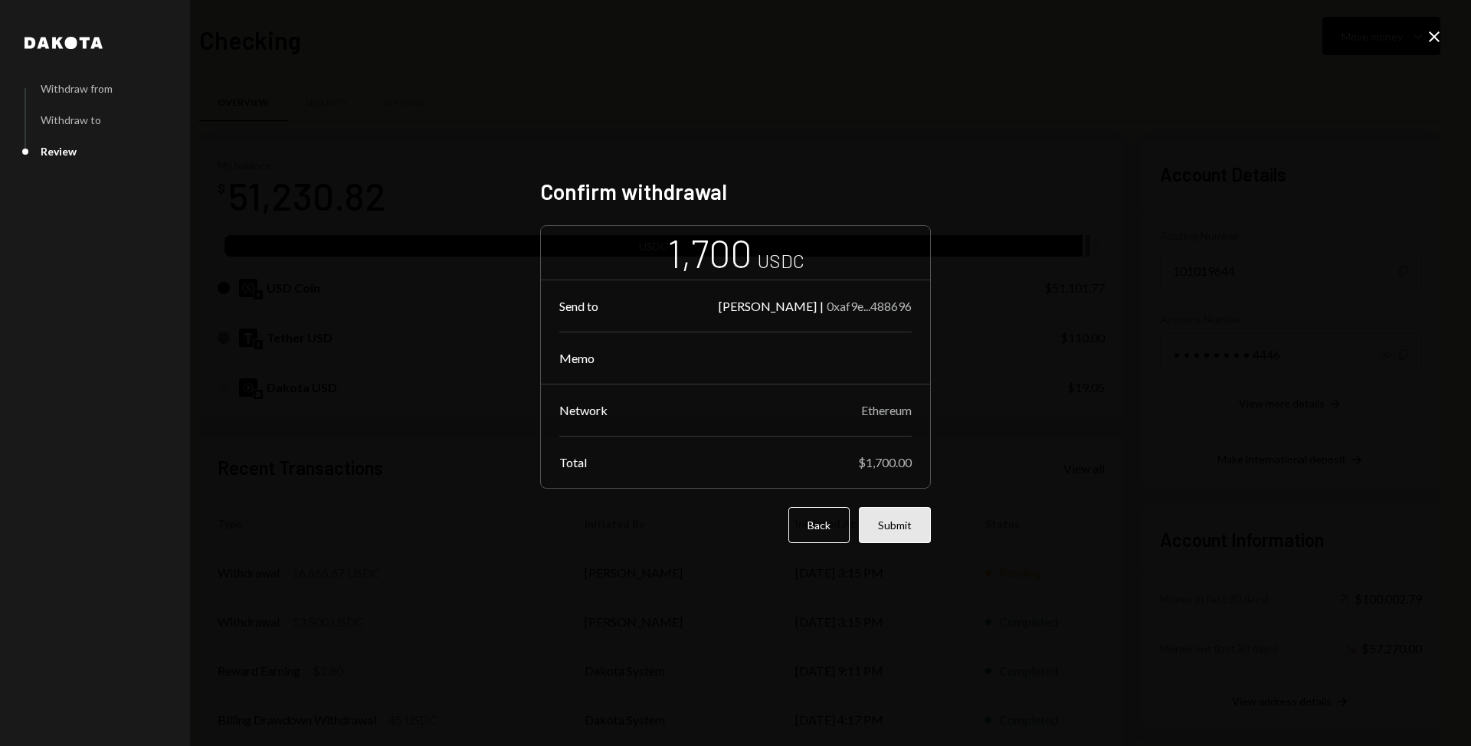
click at [904, 530] on button "Submit" at bounding box center [895, 525] width 72 height 36
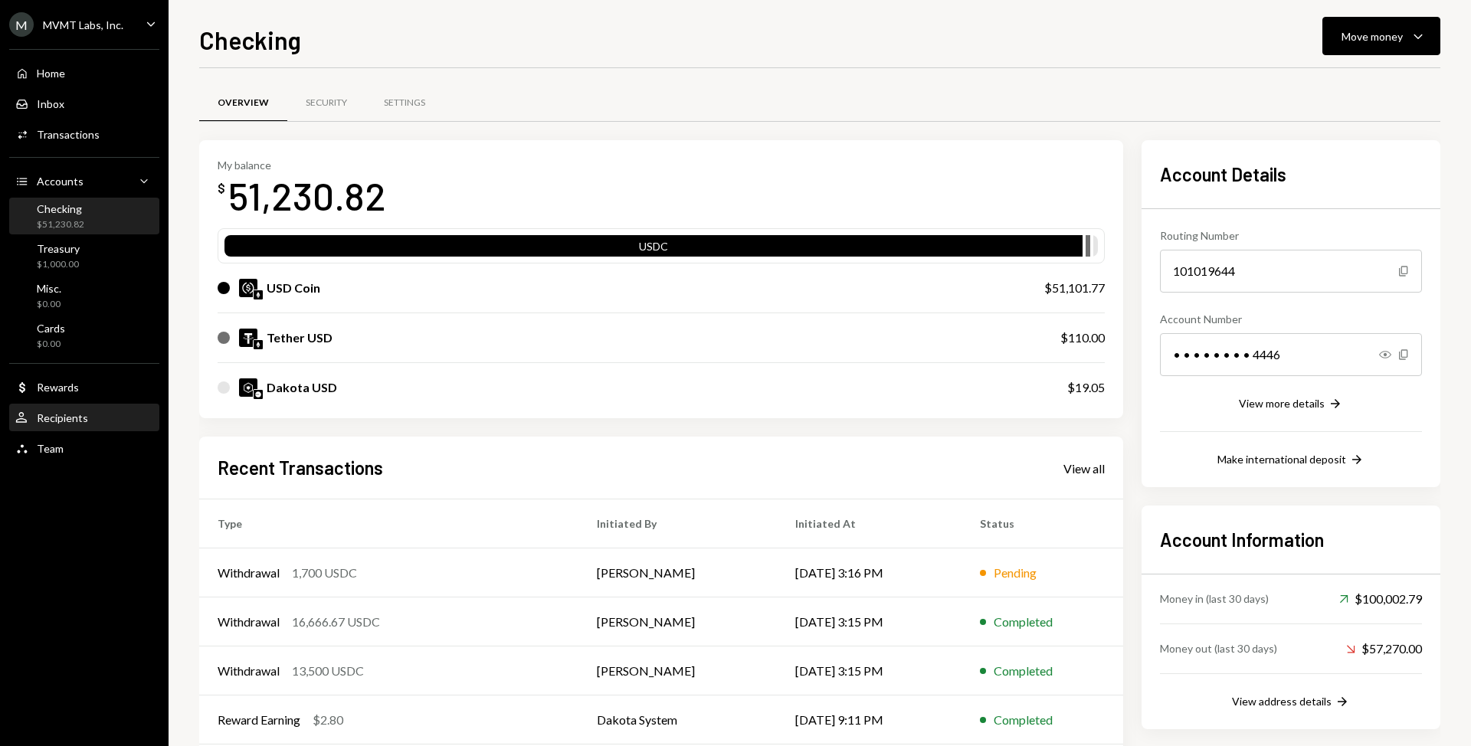
click at [74, 405] on div "User Recipients" at bounding box center [84, 418] width 138 height 26
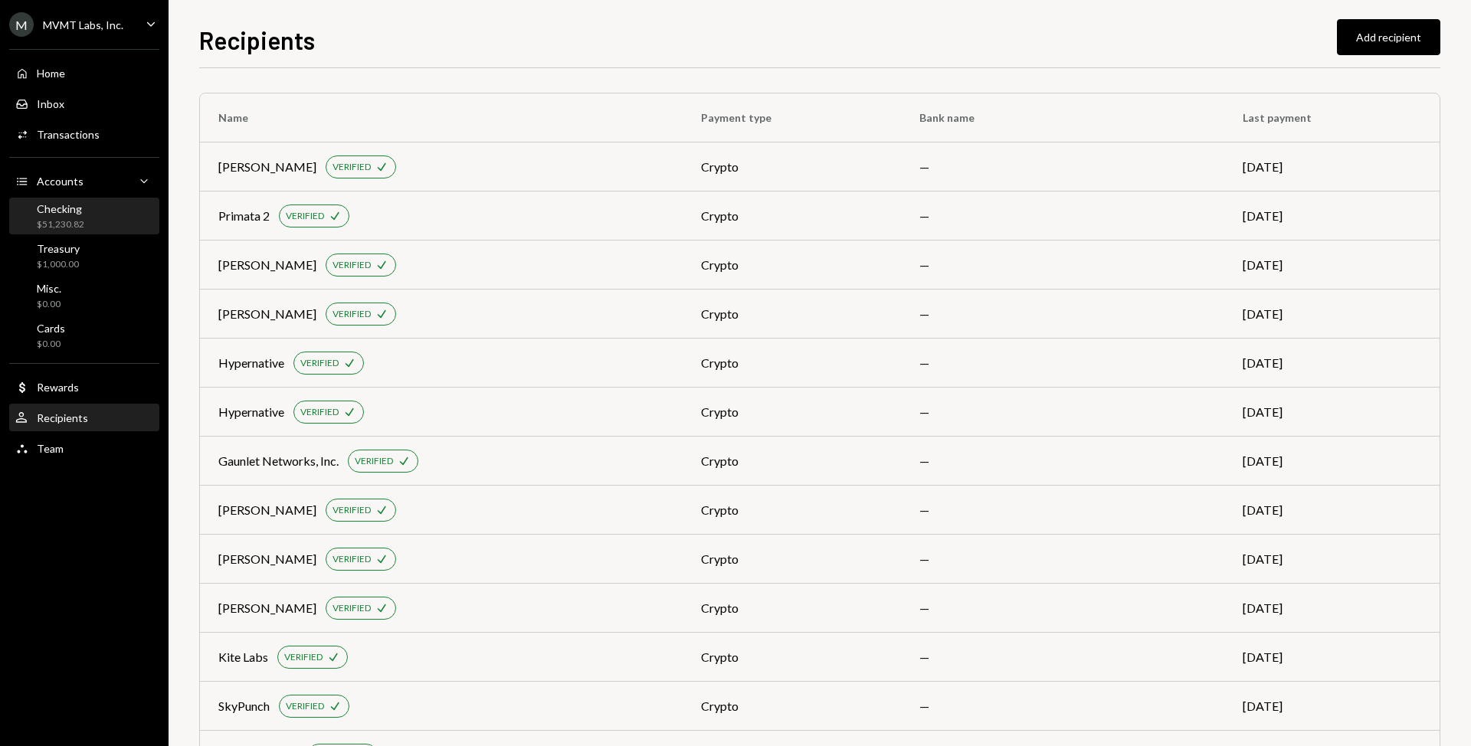
click at [72, 224] on div "$51,230.82" at bounding box center [60, 224] width 47 height 13
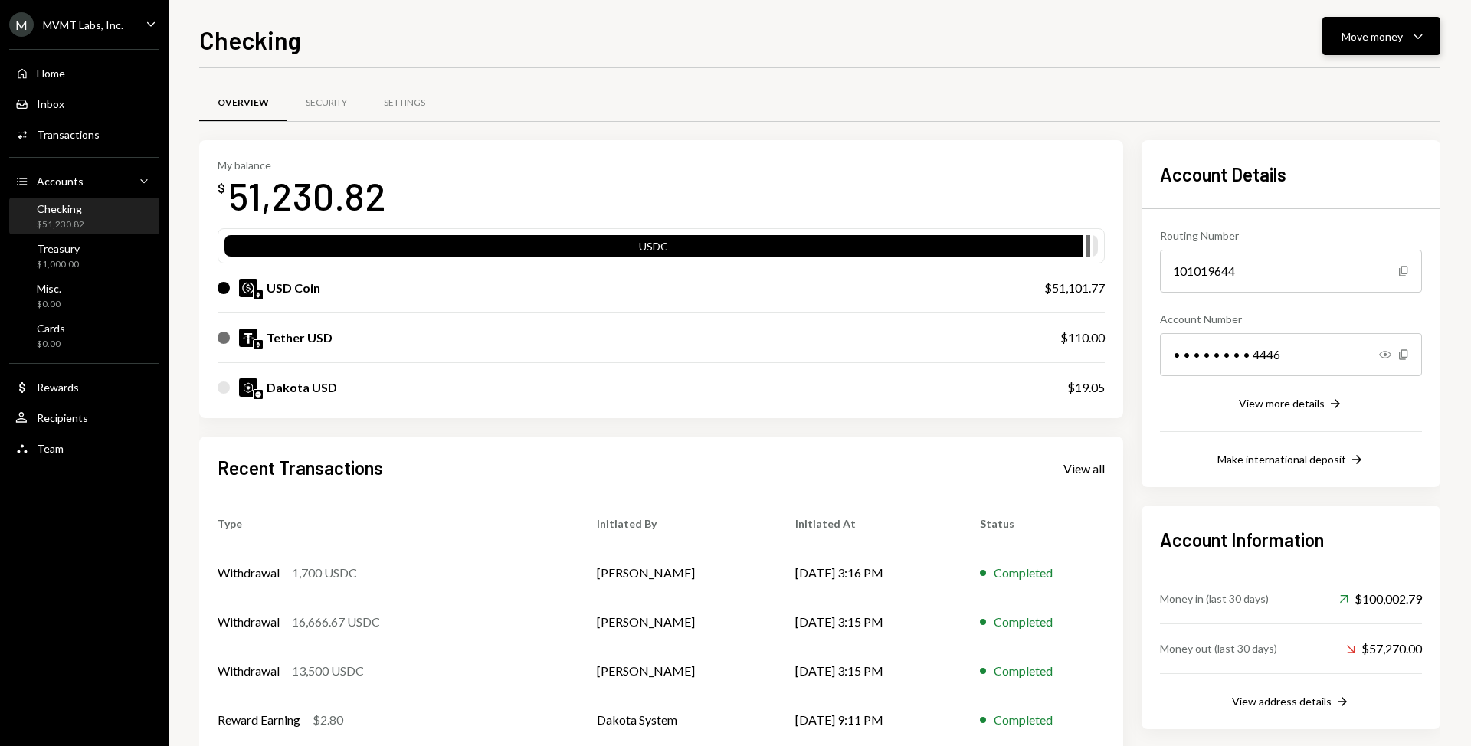
click at [1406, 34] on div "Move money Caret Down" at bounding box center [1381, 36] width 80 height 18
click at [1370, 93] on div "Withdraw Send" at bounding box center [1357, 82] width 153 height 34
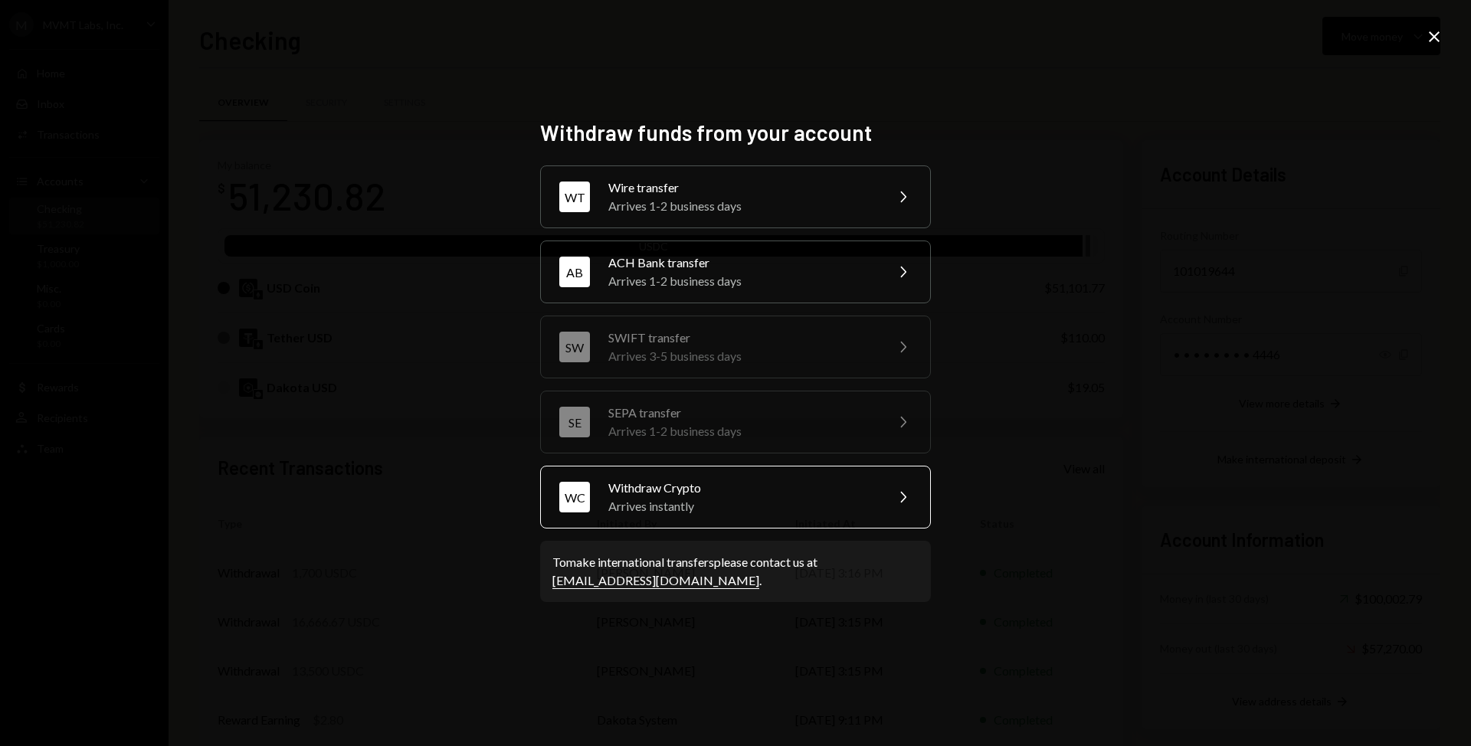
click at [682, 510] on div "Arrives instantly" at bounding box center [741, 506] width 267 height 18
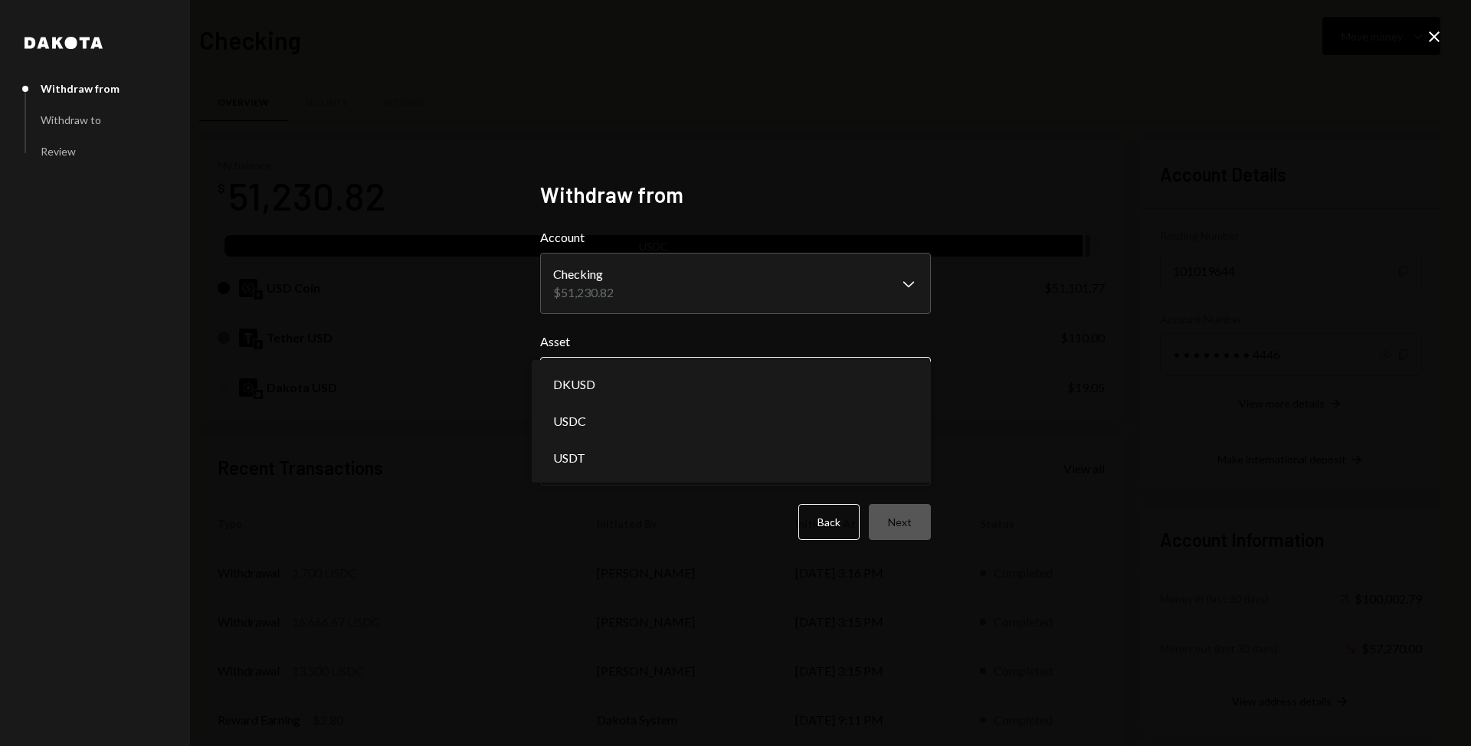
click at [778, 379] on body "M MVMT Labs, Inc. Caret Down Home Home Inbox Inbox Activities Transactions Acco…" at bounding box center [735, 373] width 1471 height 746
select select "****"
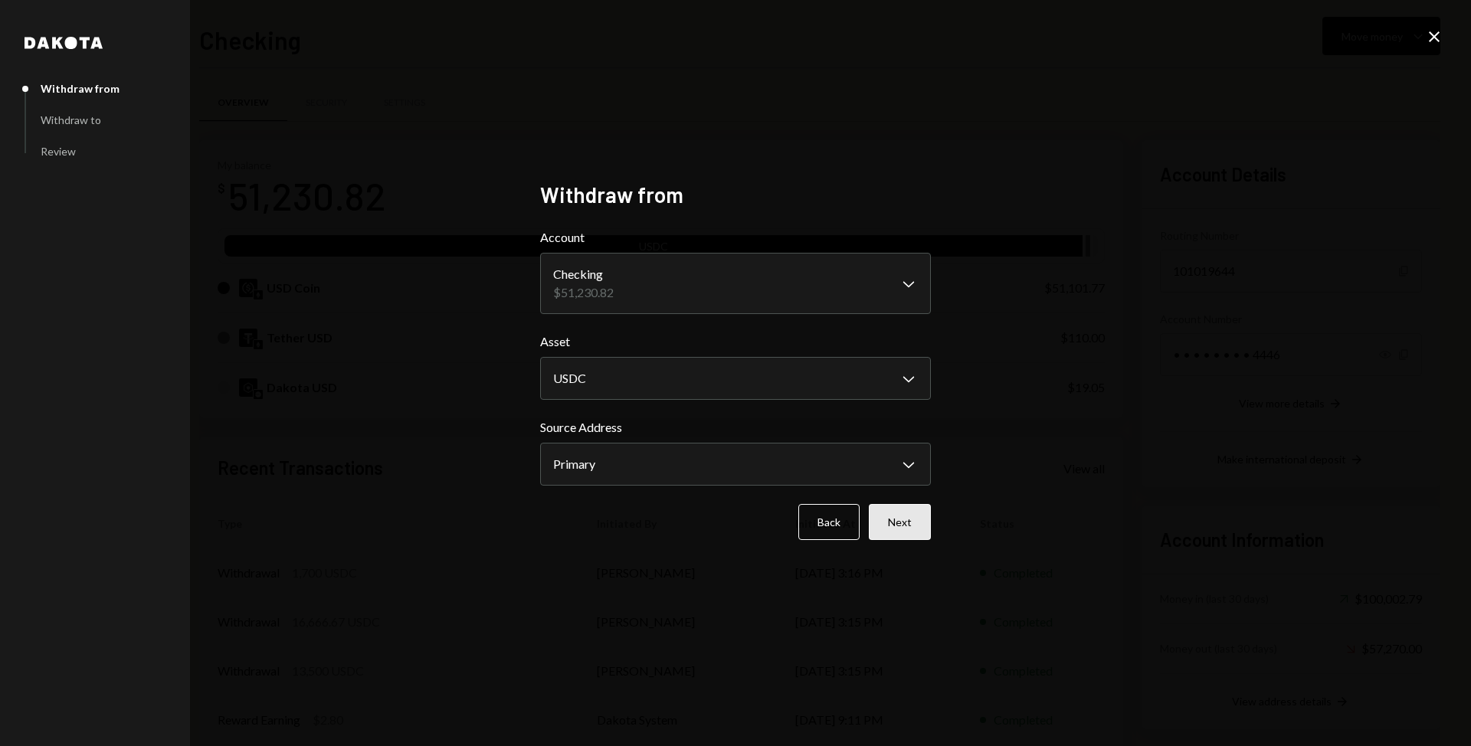
click at [913, 533] on button "Next" at bounding box center [900, 522] width 62 height 36
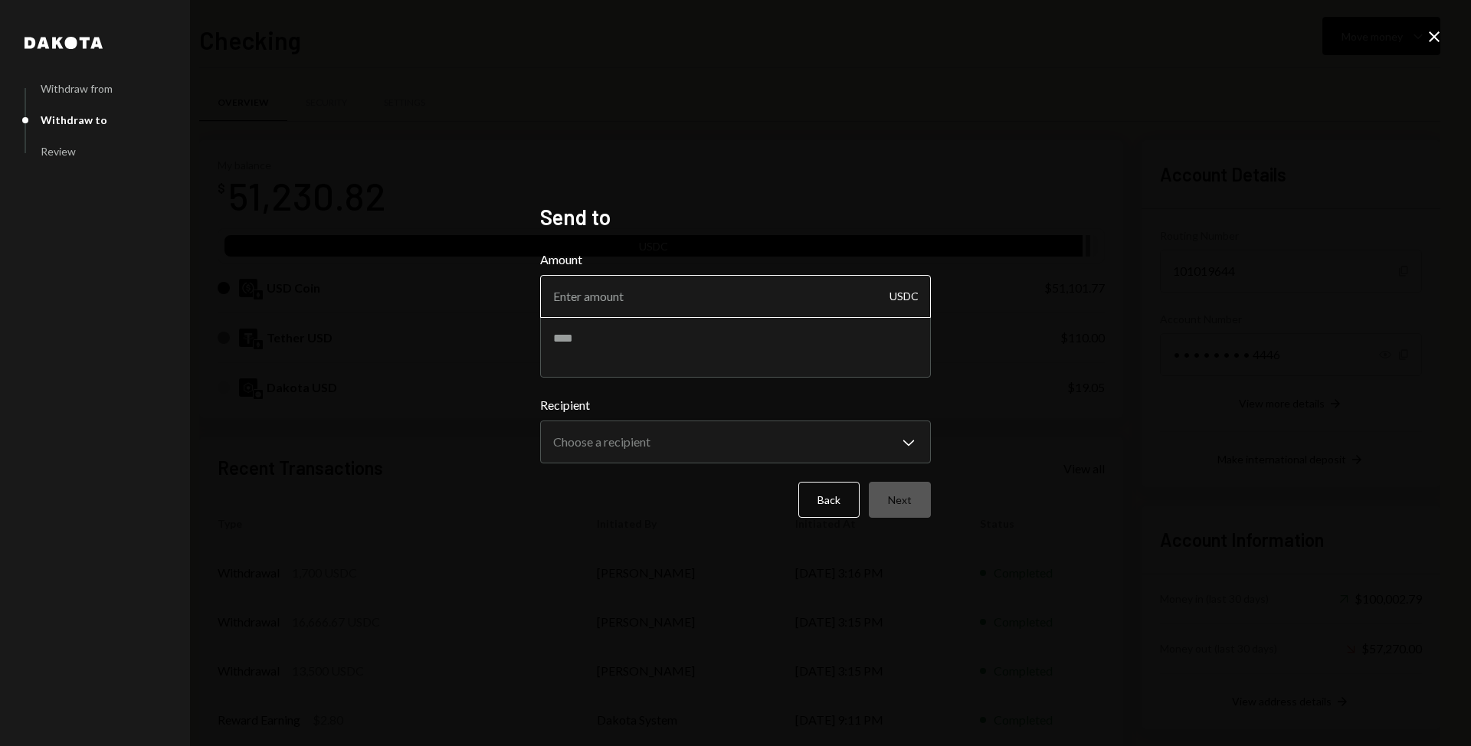
click at [732, 296] on input "Amount" at bounding box center [735, 296] width 391 height 43
type input "4800"
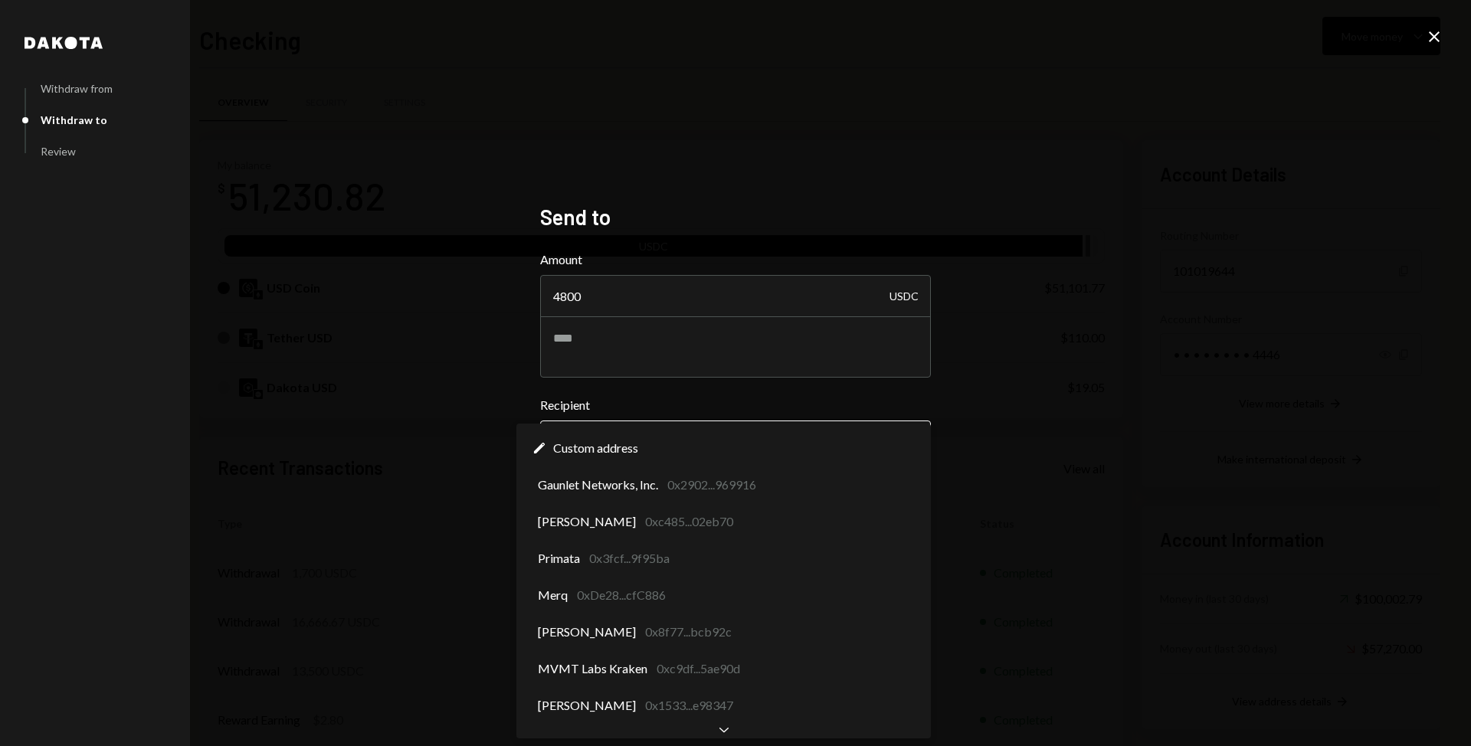
click at [614, 442] on body "M MVMT Labs, Inc. Caret Down Home Home Inbox Inbox Activities Transactions Acco…" at bounding box center [735, 373] width 1471 height 746
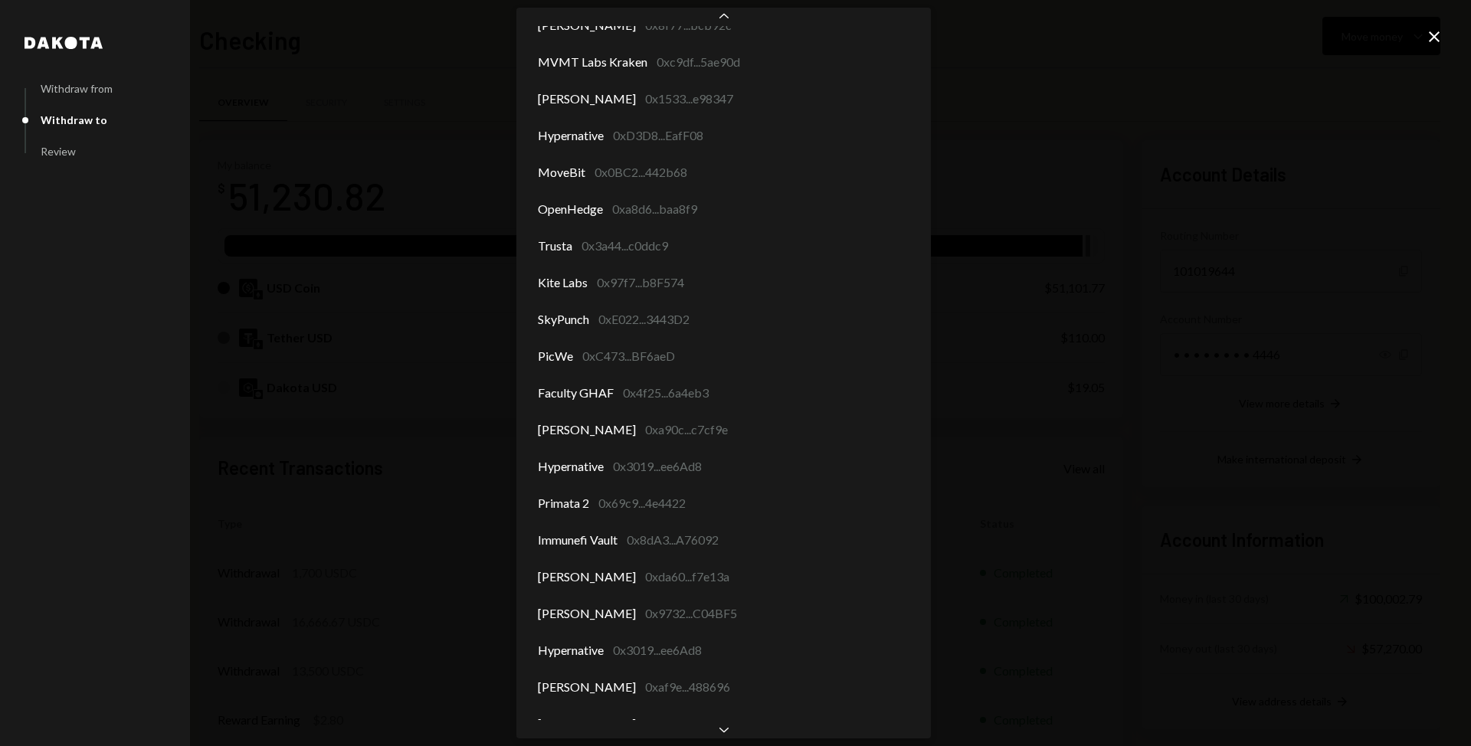
scroll to position [219, 0]
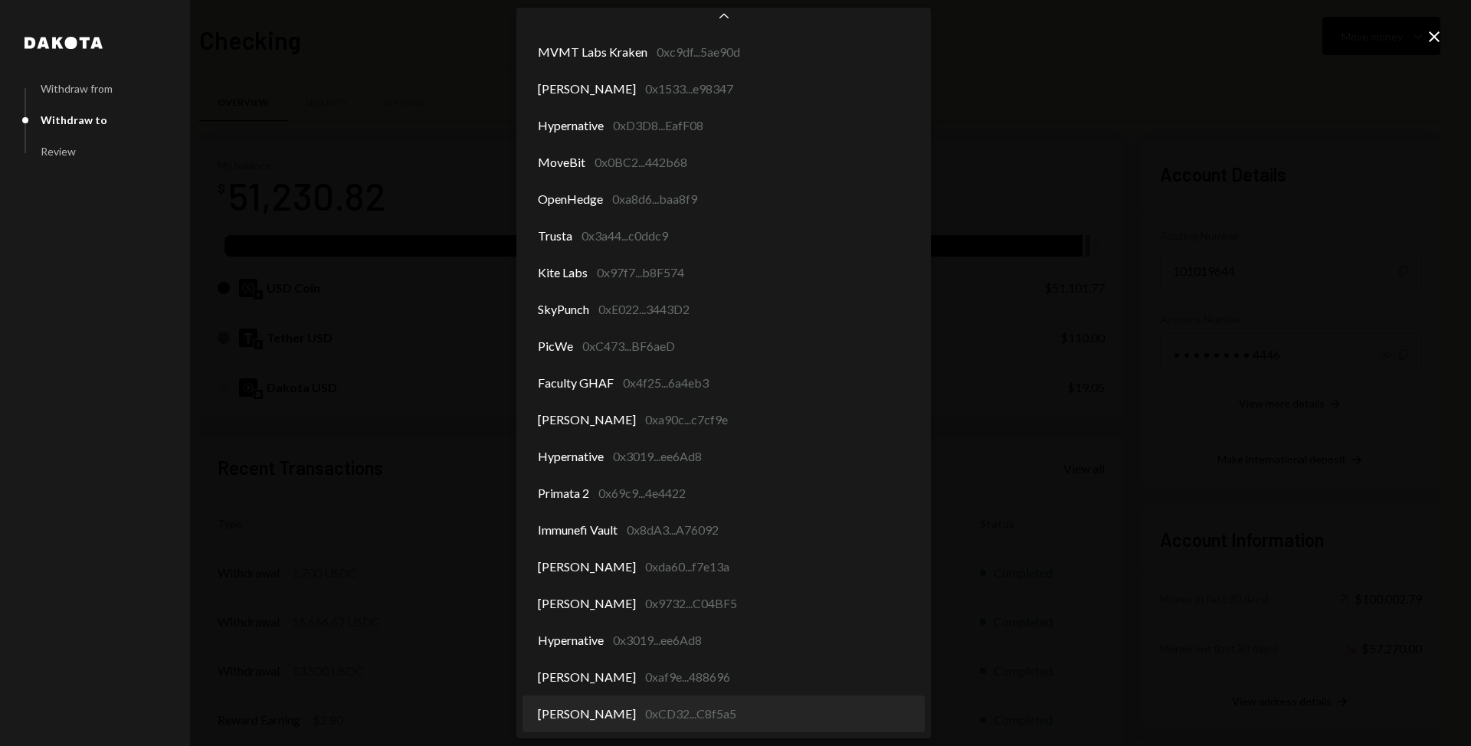
select select "**********"
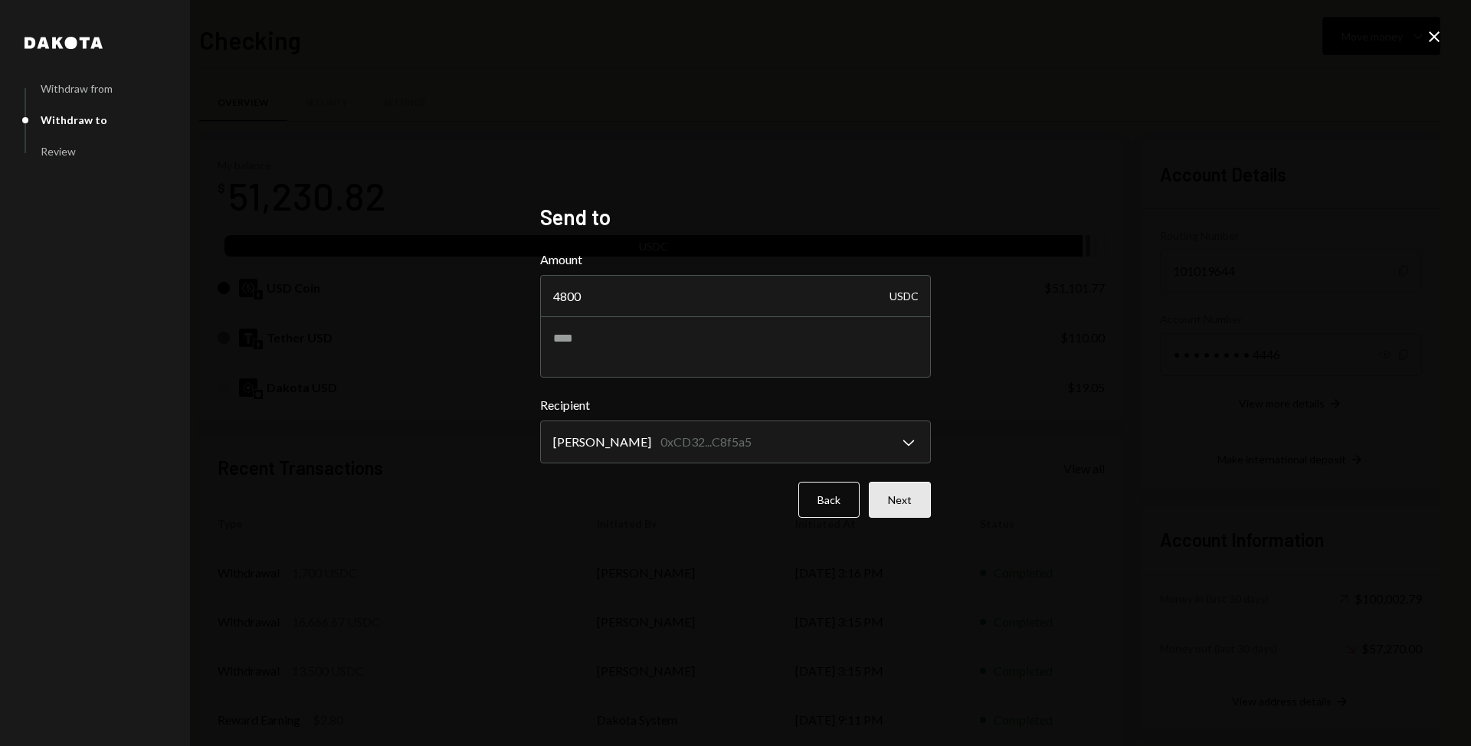
click at [930, 511] on button "Next" at bounding box center [900, 500] width 62 height 36
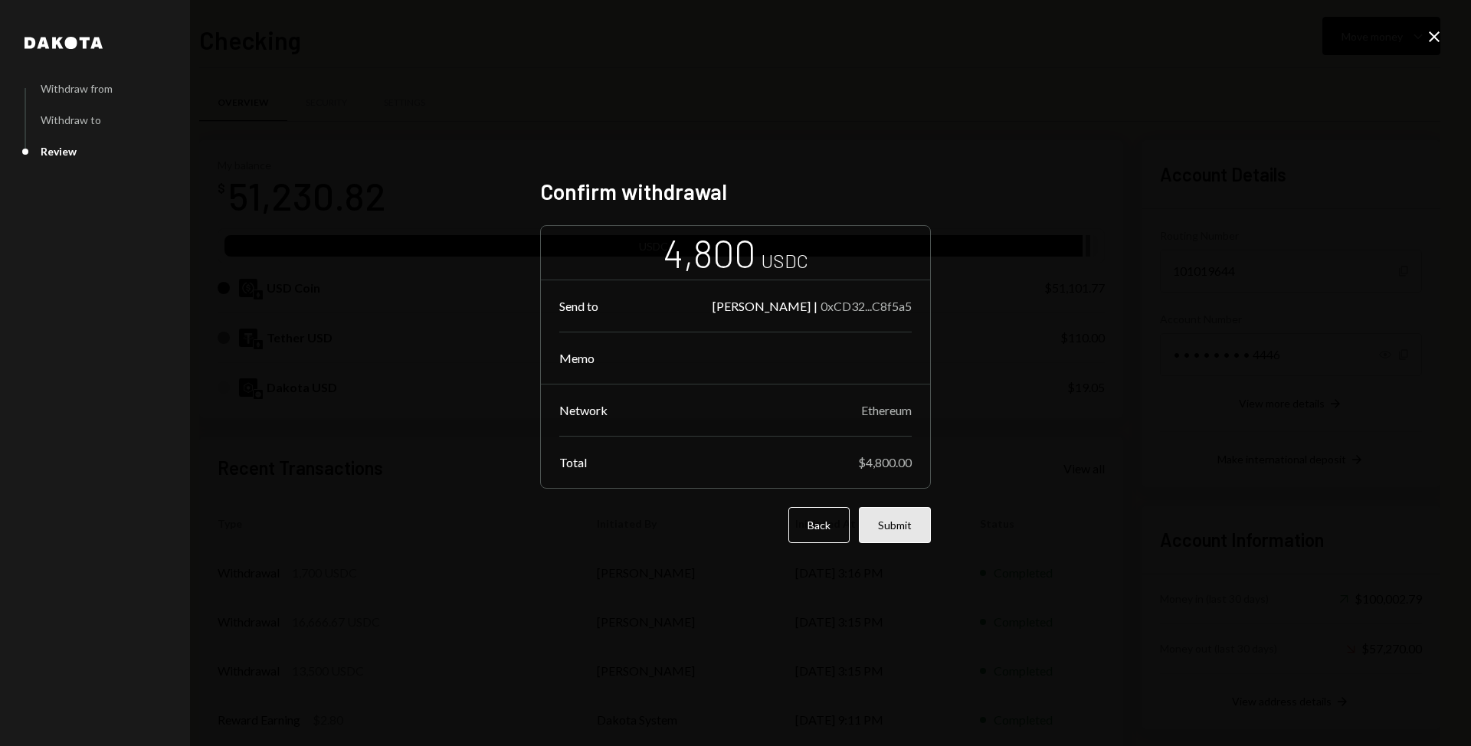
click at [903, 517] on button "Submit" at bounding box center [895, 525] width 72 height 36
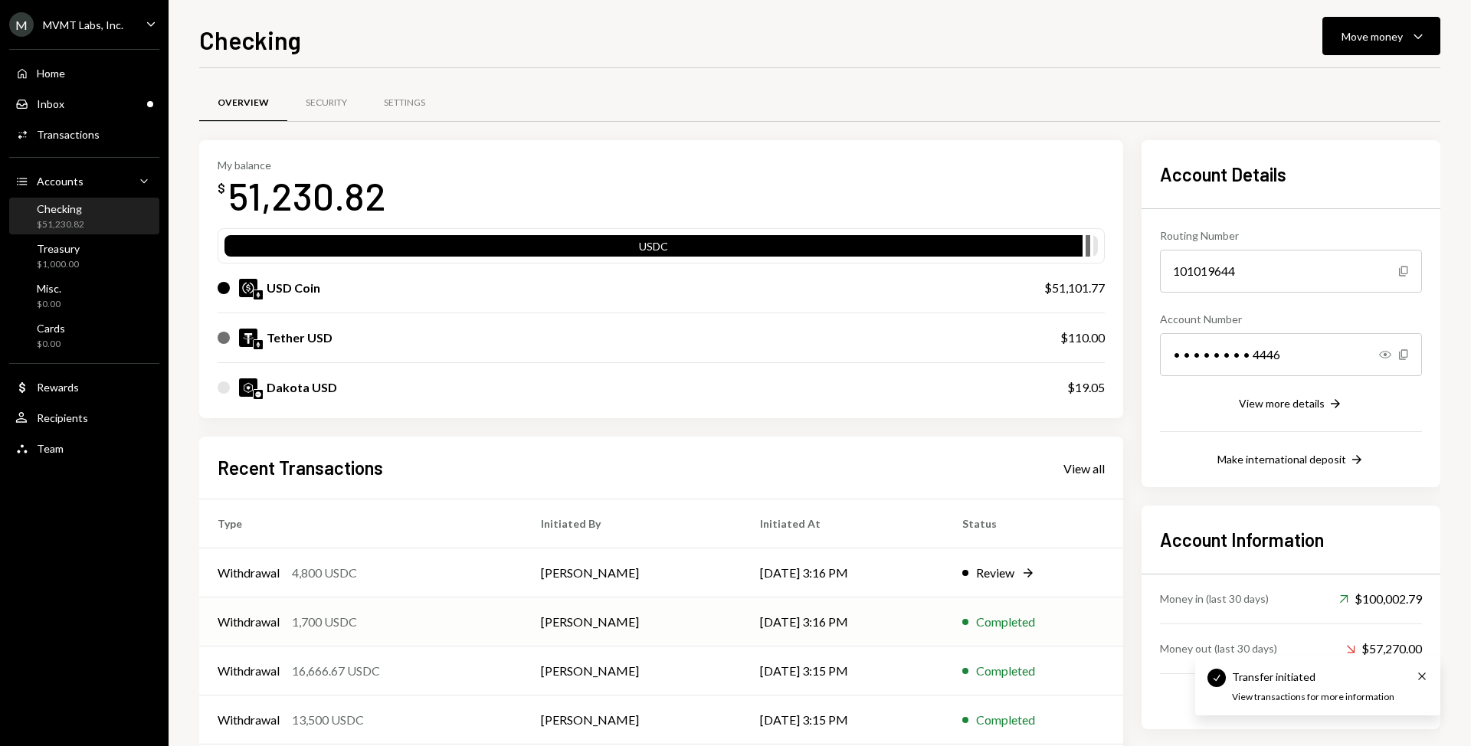
scroll to position [78, 0]
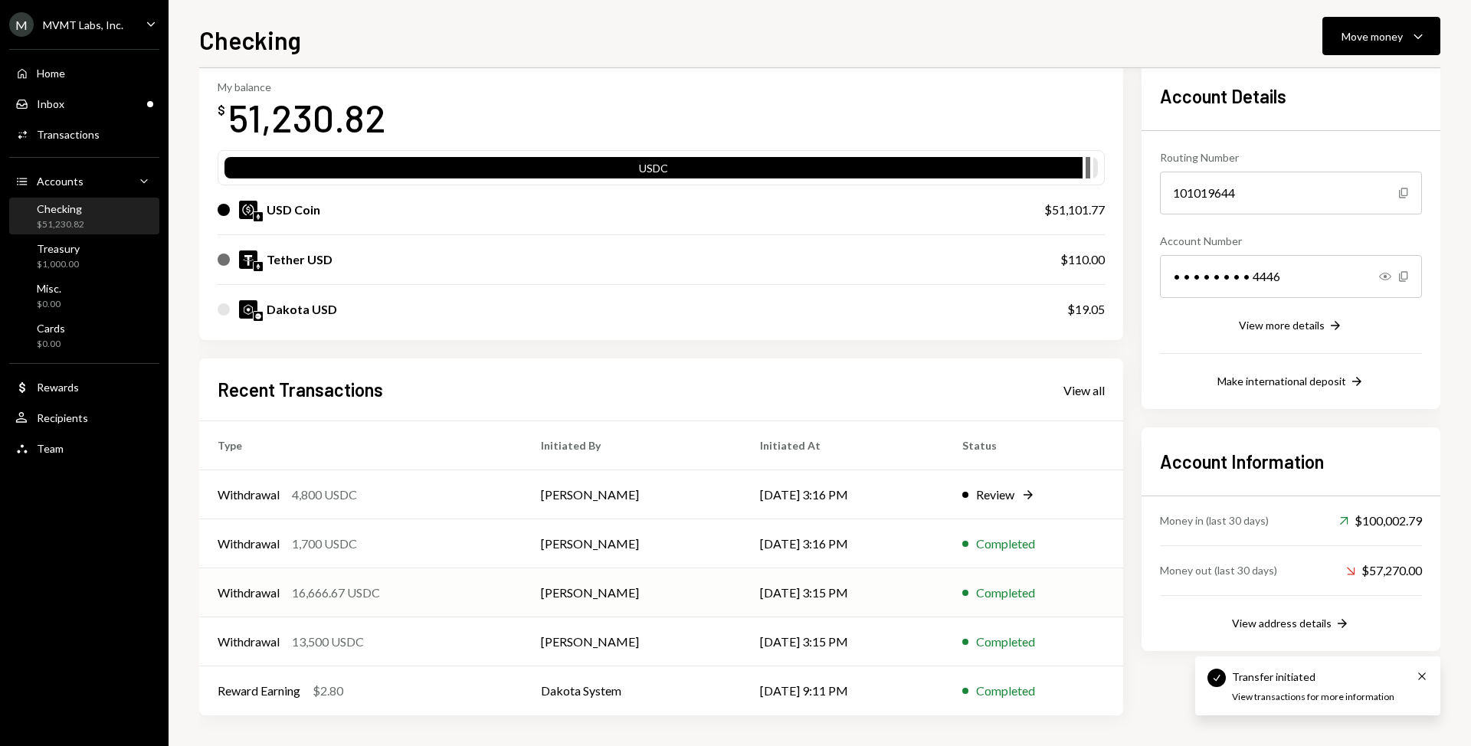
click at [477, 594] on div "Withdrawal 16,666.67 USDC" at bounding box center [361, 593] width 287 height 18
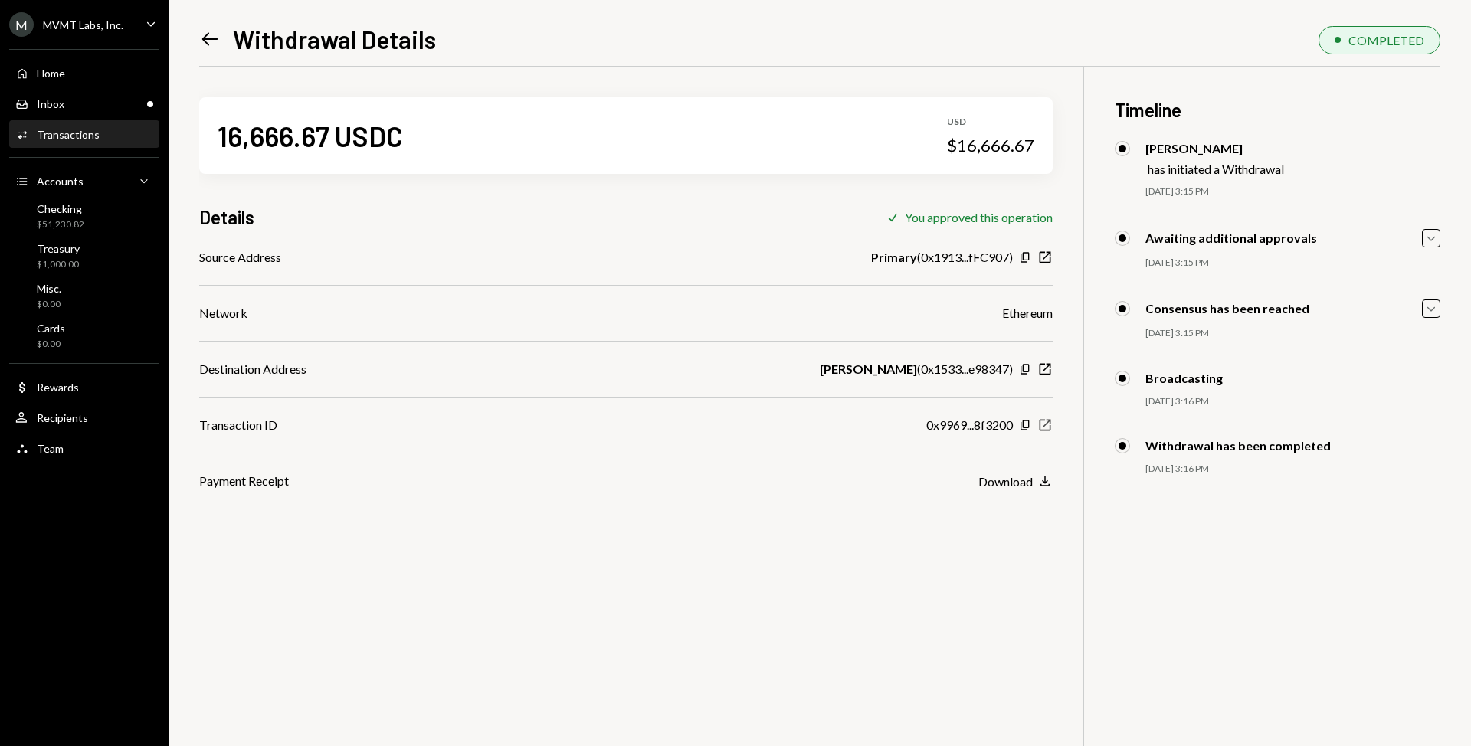
click at [1047, 428] on icon "New Window" at bounding box center [1044, 425] width 15 height 15
click at [224, 36] on div "Left Arrow Withdrawal Details" at bounding box center [317, 39] width 237 height 31
click at [218, 36] on icon "Left Arrow" at bounding box center [209, 38] width 21 height 21
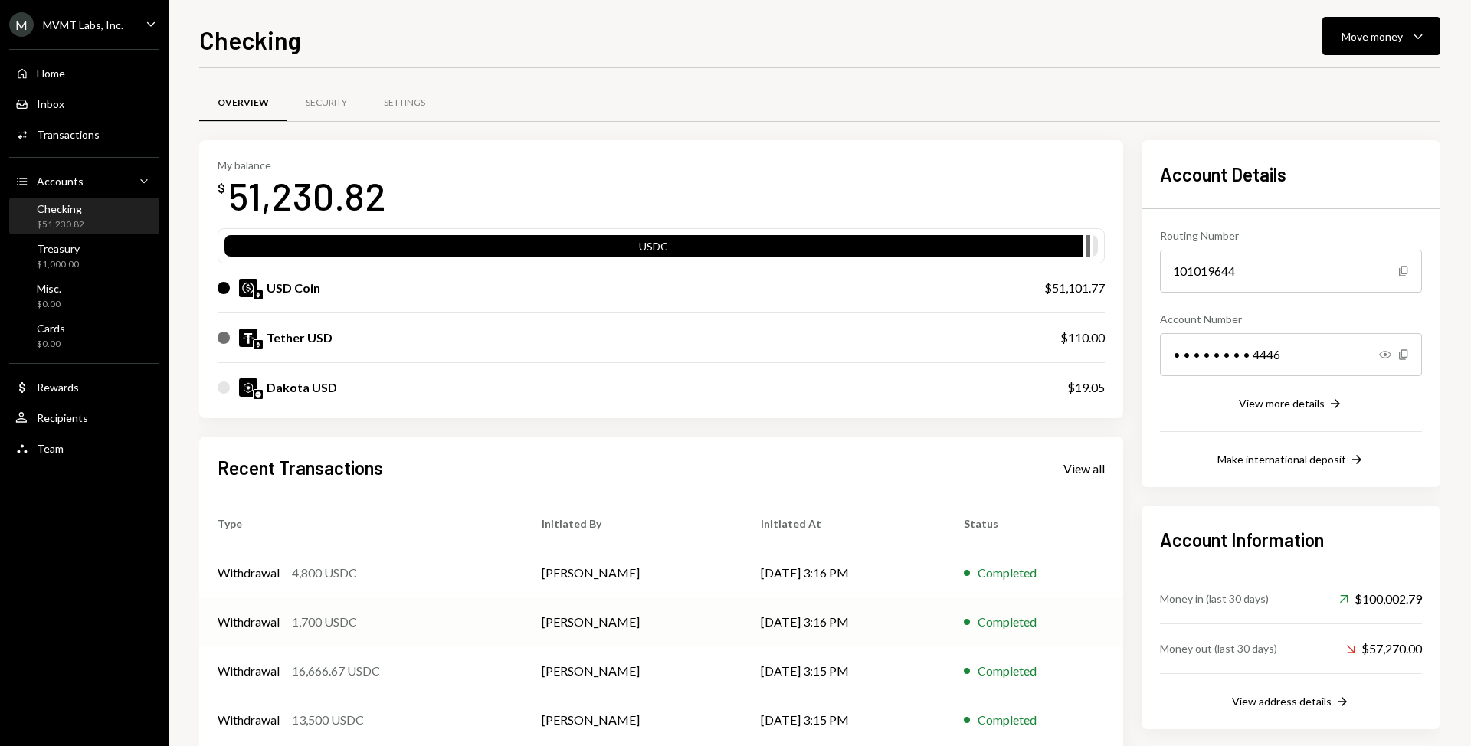
click at [470, 629] on div "Withdrawal 1,700 USDC" at bounding box center [361, 622] width 287 height 18
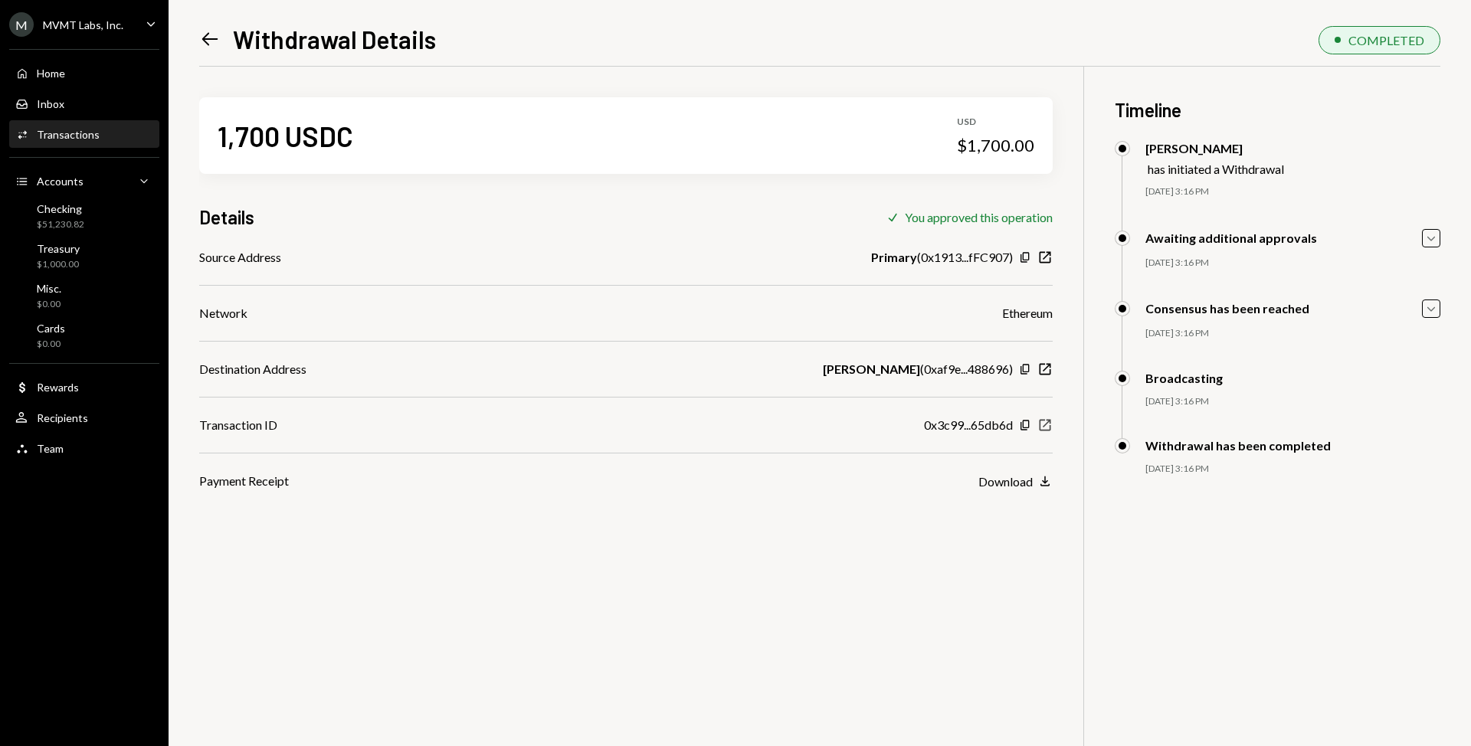
click at [1046, 422] on icon "New Window" at bounding box center [1044, 425] width 15 height 15
click at [212, 39] on icon at bounding box center [210, 39] width 16 height 13
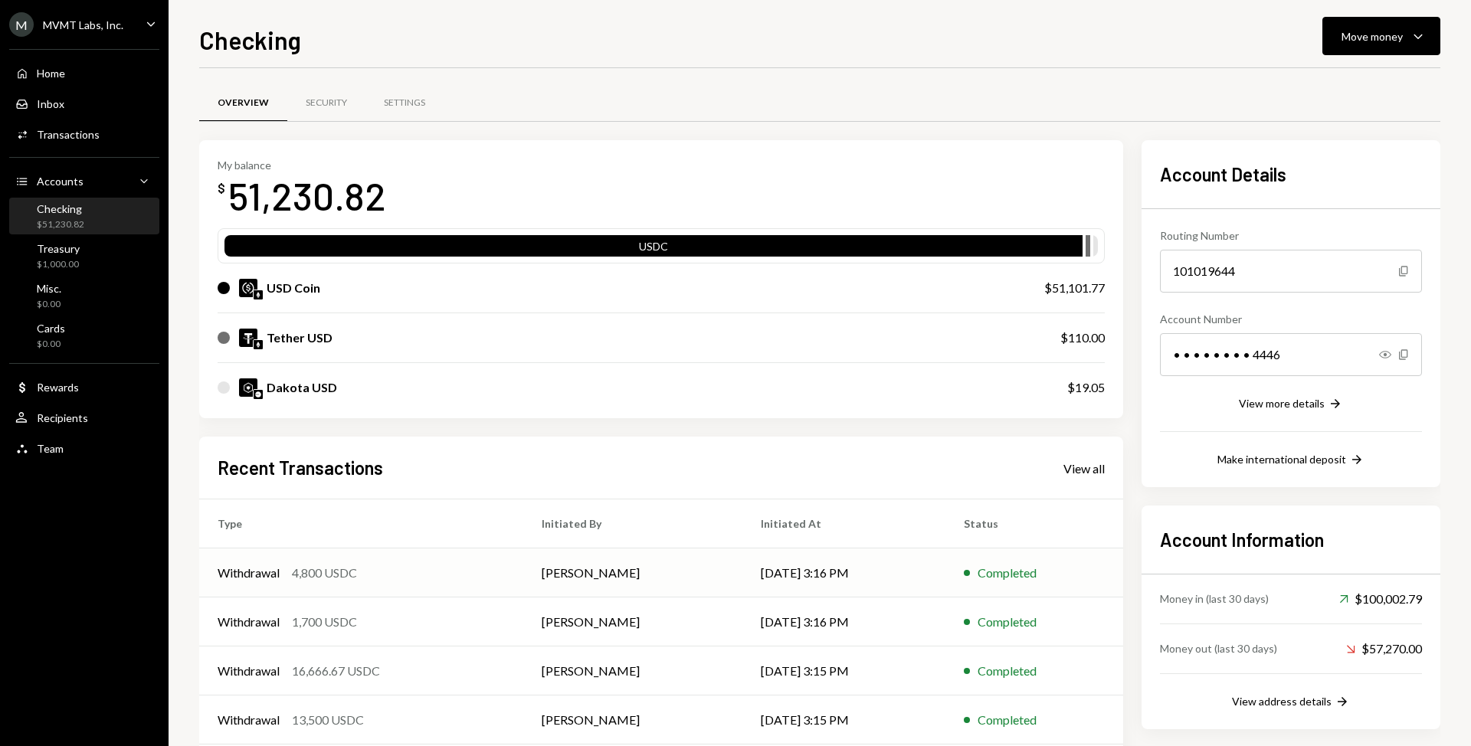
click at [442, 587] on td "Withdrawal 4,800 USDC" at bounding box center [361, 573] width 324 height 49
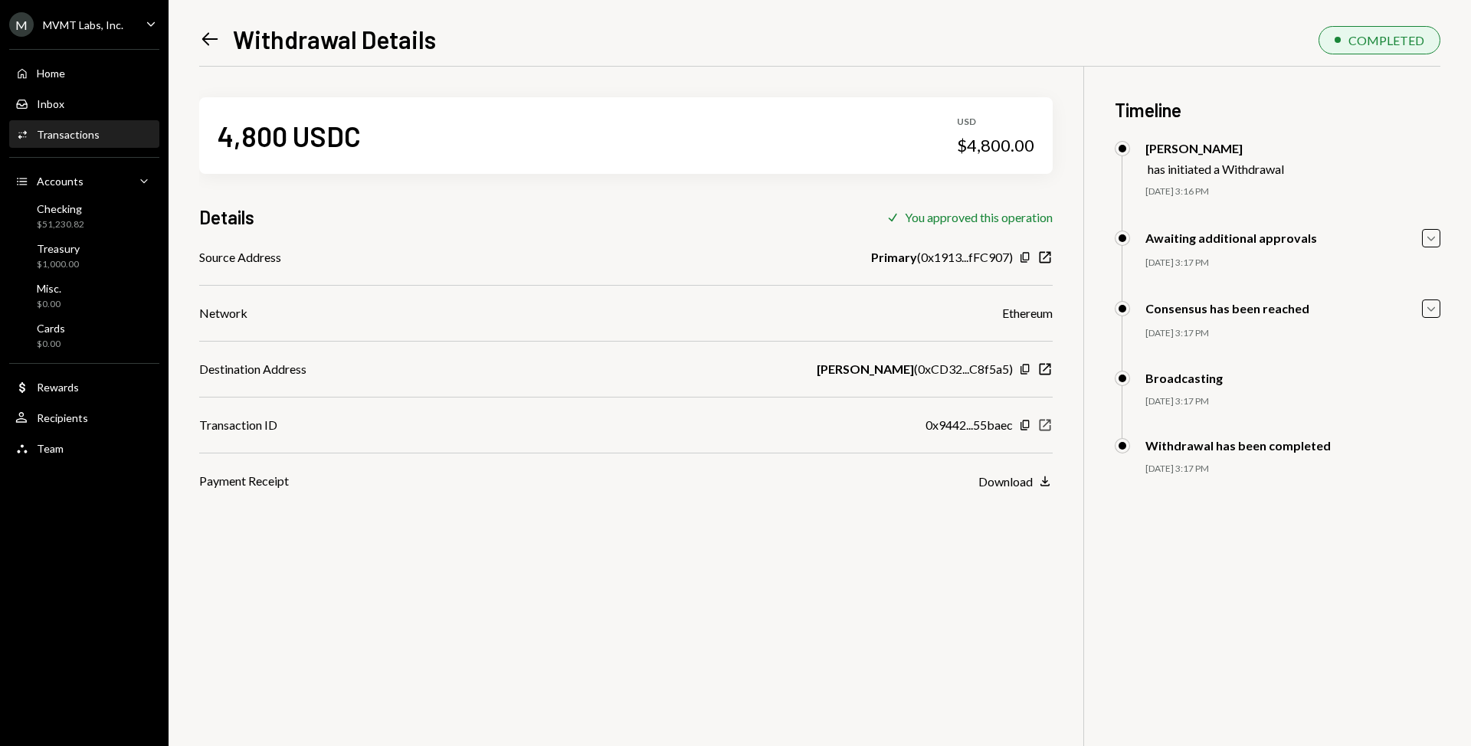
click at [1041, 423] on icon "New Window" at bounding box center [1044, 425] width 15 height 15
